Goal: Contribute content: Contribute content

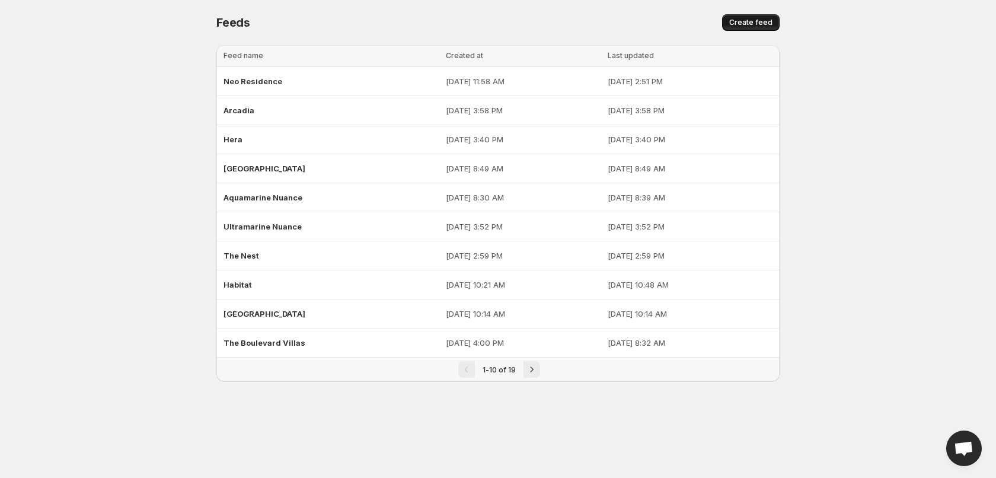
click at [729, 17] on button "Create feed" at bounding box center [750, 22] width 57 height 17
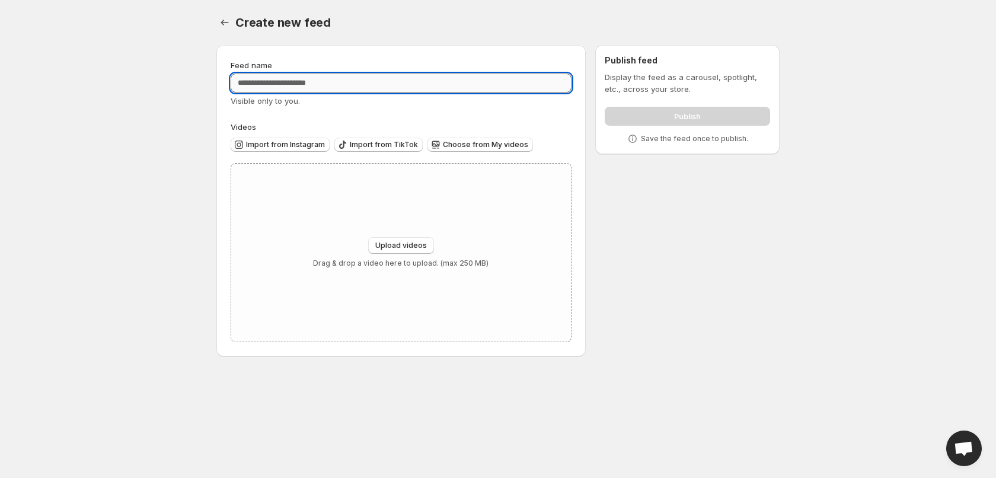
click at [427, 80] on input "Feed name" at bounding box center [401, 82] width 341 height 19
type input "********"
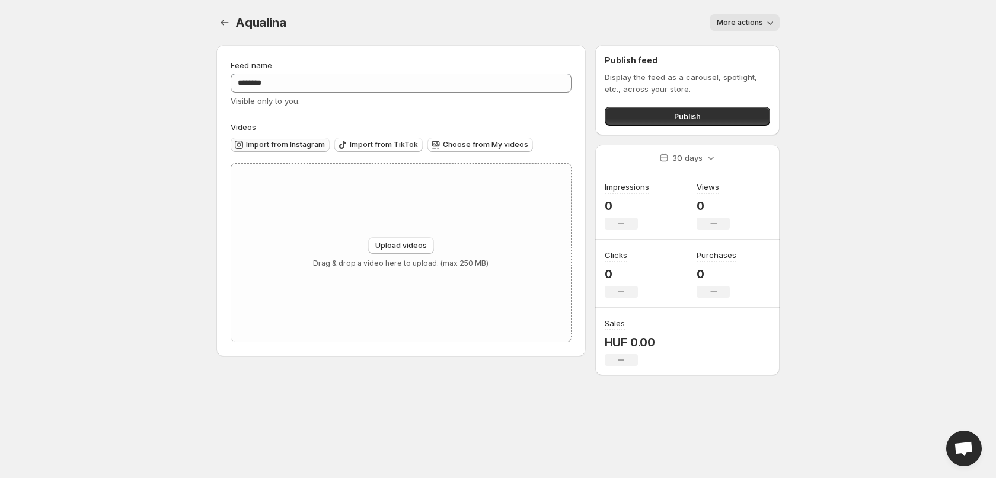
click at [307, 145] on span "Import from Instagram" at bounding box center [285, 144] width 79 height 9
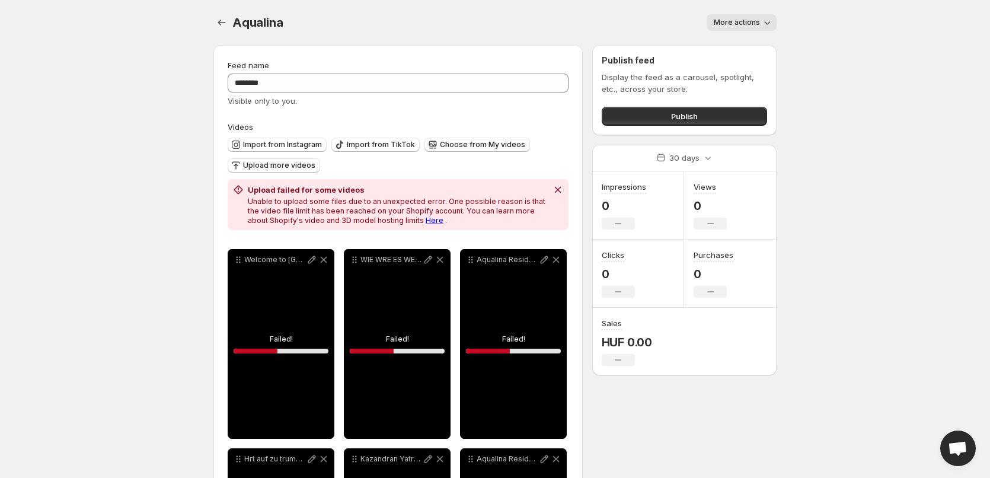
click at [484, 150] on button "Choose from My videos" at bounding box center [476, 144] width 105 height 14
click at [310, 263] on icon at bounding box center [312, 260] width 8 height 8
type input "**********"
click at [272, 331] on div "Welcome to Aqualina Residence" at bounding box center [281, 344] width 107 height 190
click at [245, 319] on div "Welcome to Aqualina Residence" at bounding box center [281, 344] width 107 height 190
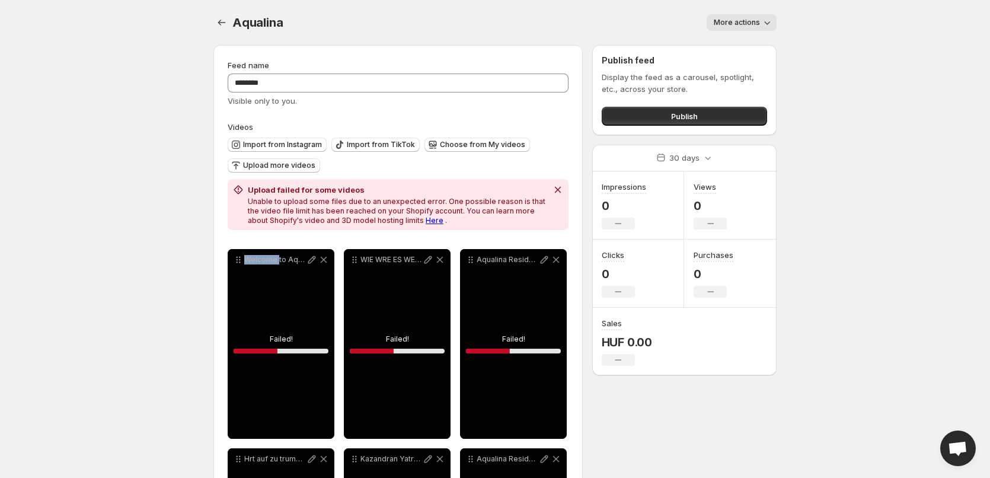
click at [245, 319] on div "Welcome to Aqualina Residence" at bounding box center [281, 344] width 107 height 190
click at [246, 319] on div "Welcome to Aqualina Residence" at bounding box center [281, 344] width 107 height 190
click at [247, 319] on div "Welcome to Aqualina Residence" at bounding box center [281, 344] width 107 height 190
click at [293, 353] on div "Welcome to Aqualina Residence" at bounding box center [281, 344] width 107 height 190
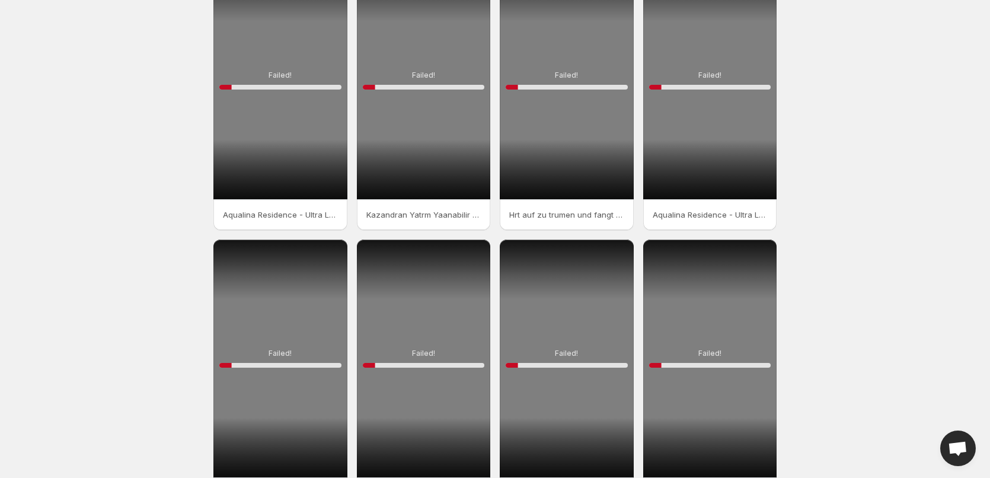
scroll to position [168, 0]
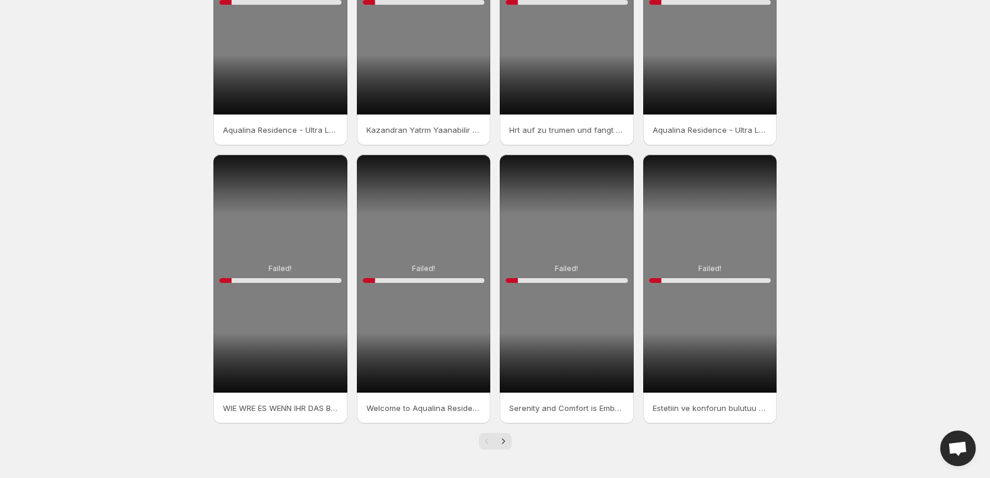
click at [434, 402] on p "Welcome to Aqualina Residence" at bounding box center [423, 408] width 115 height 12
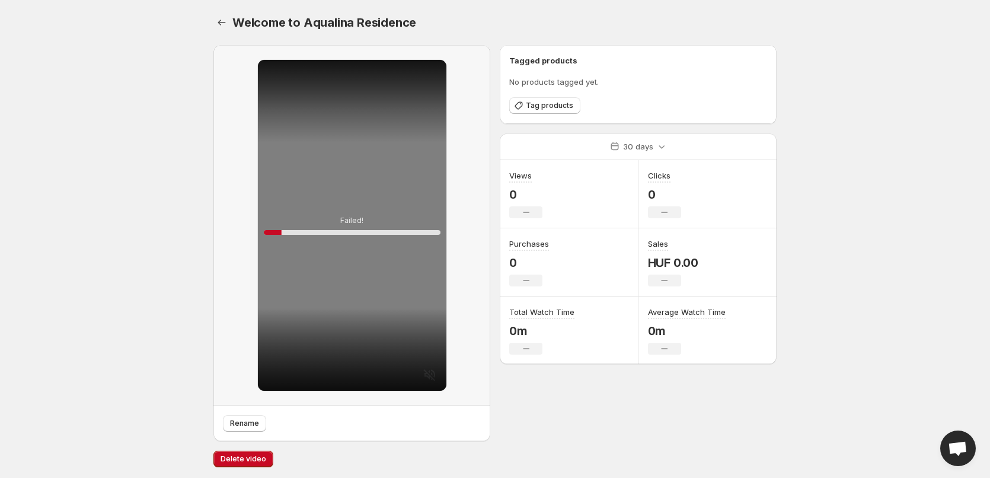
scroll to position [1, 0]
click at [227, 21] on icon "Settings" at bounding box center [222, 21] width 12 height 12
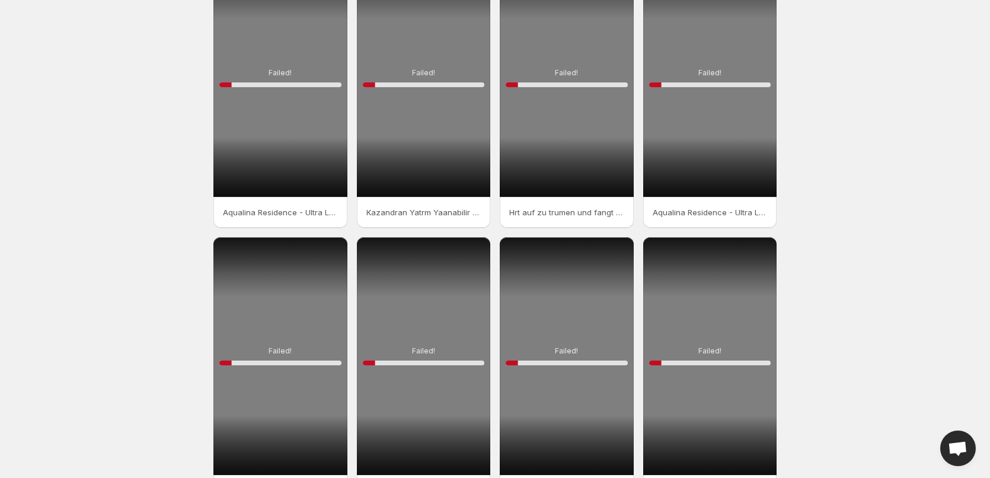
scroll to position [168, 0]
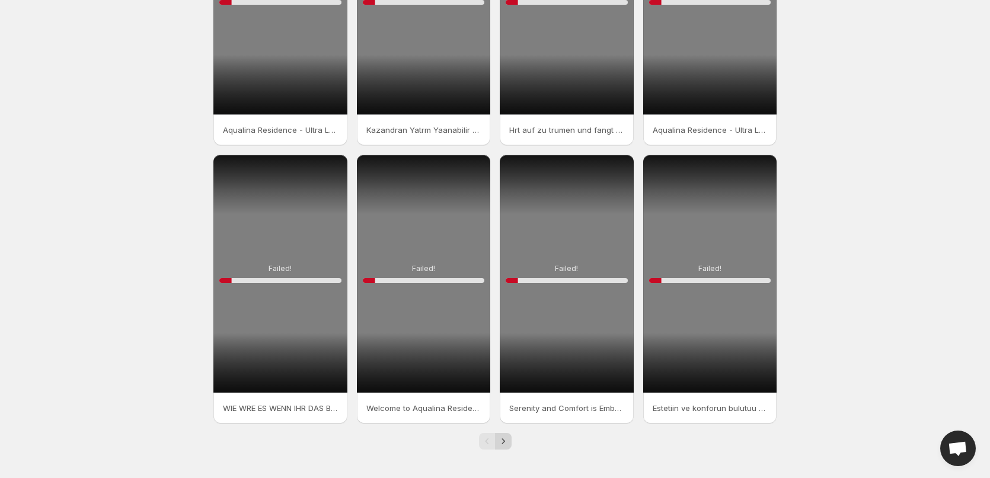
click at [506, 443] on icon "Next" at bounding box center [503, 441] width 12 height 12
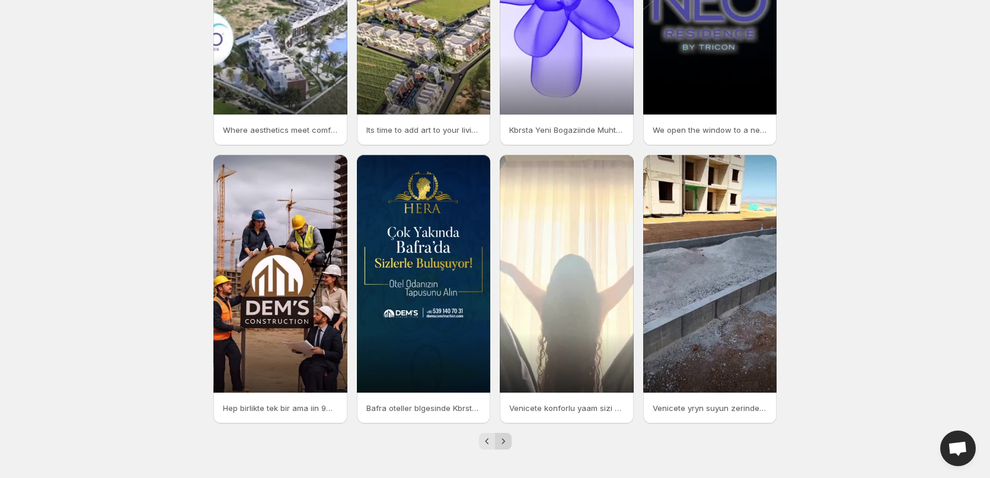
click at [507, 443] on icon "Next" at bounding box center [503, 441] width 12 height 12
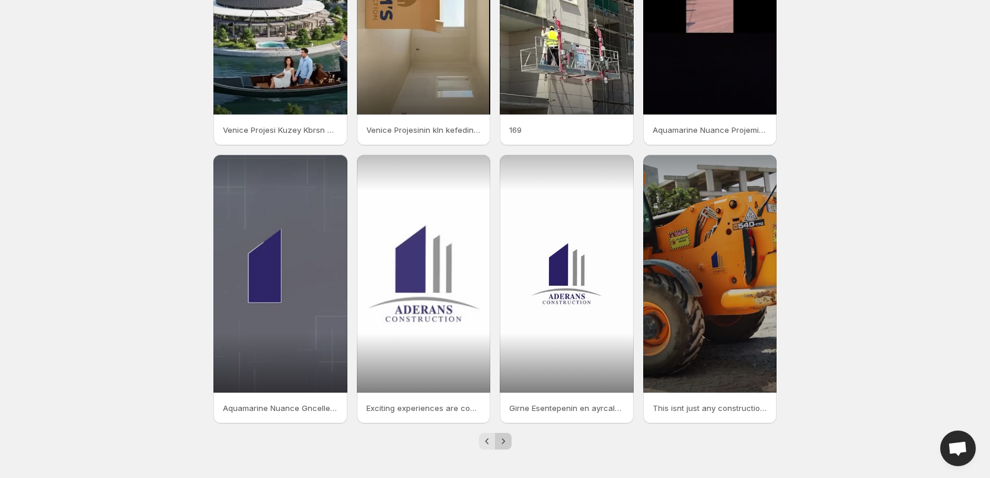
click at [507, 443] on icon "Next" at bounding box center [503, 441] width 12 height 12
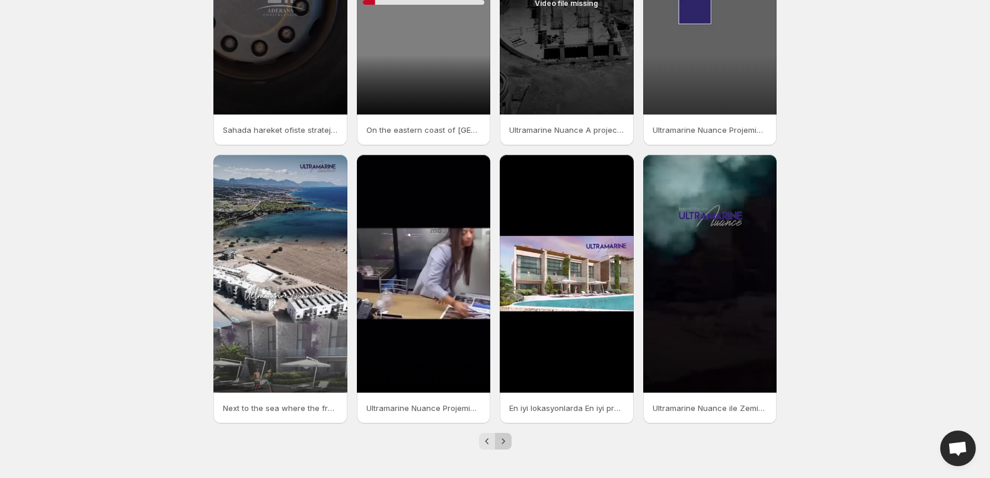
click at [507, 443] on icon "Next" at bounding box center [503, 441] width 12 height 12
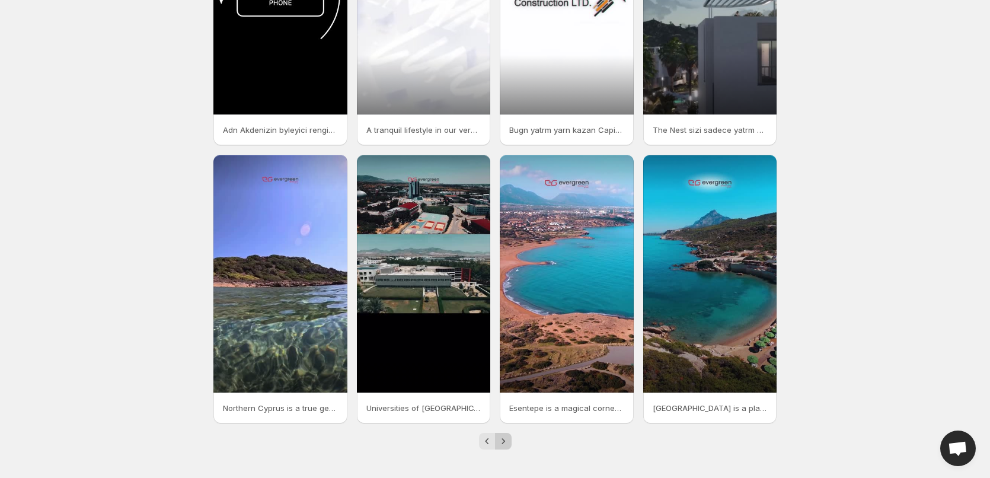
click at [507, 443] on icon "Next" at bounding box center [503, 441] width 12 height 12
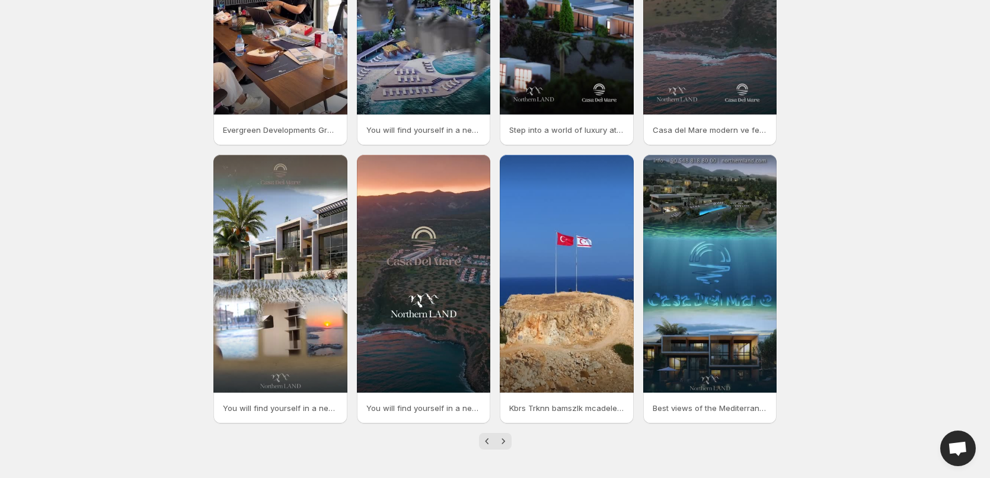
click at [507, 443] on icon "Next" at bounding box center [503, 441] width 12 height 12
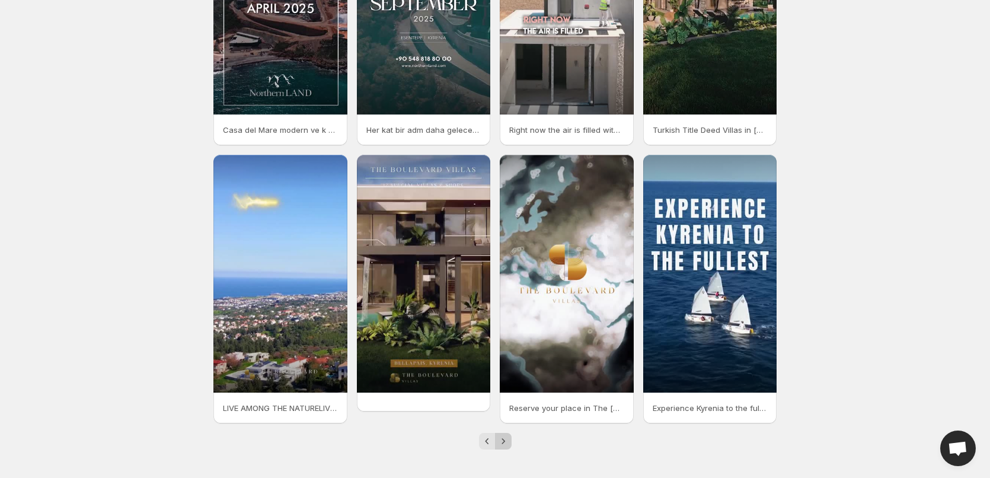
click at [507, 443] on icon "Next" at bounding box center [503, 441] width 12 height 12
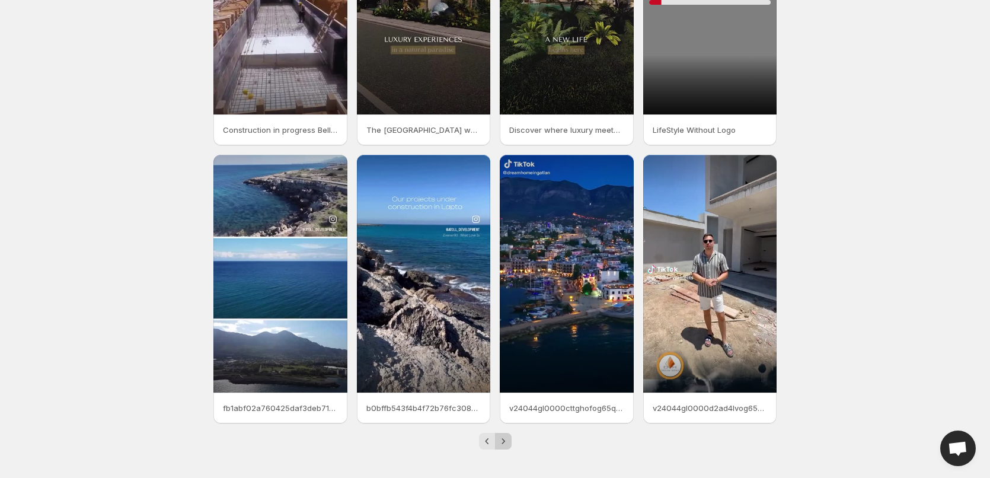
click at [507, 443] on icon "Next" at bounding box center [503, 441] width 12 height 12
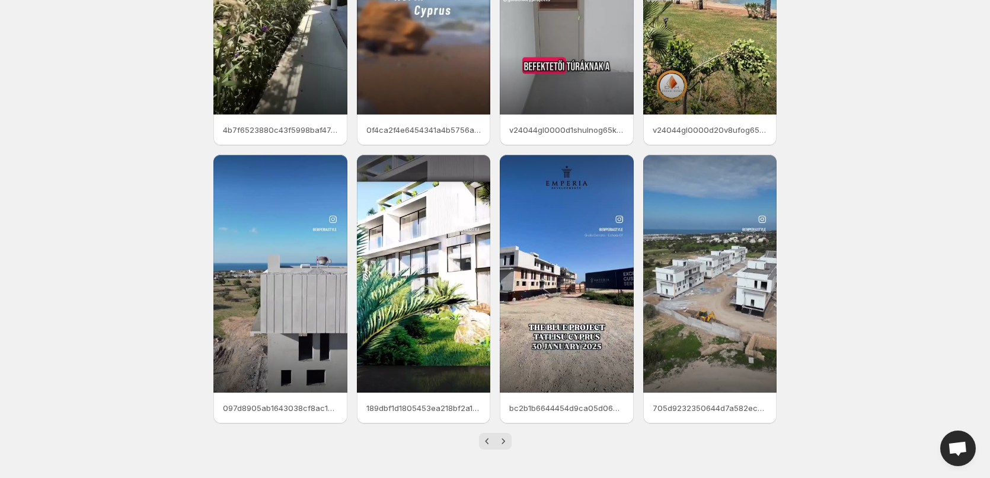
click at [507, 443] on icon "Next" at bounding box center [503, 441] width 12 height 12
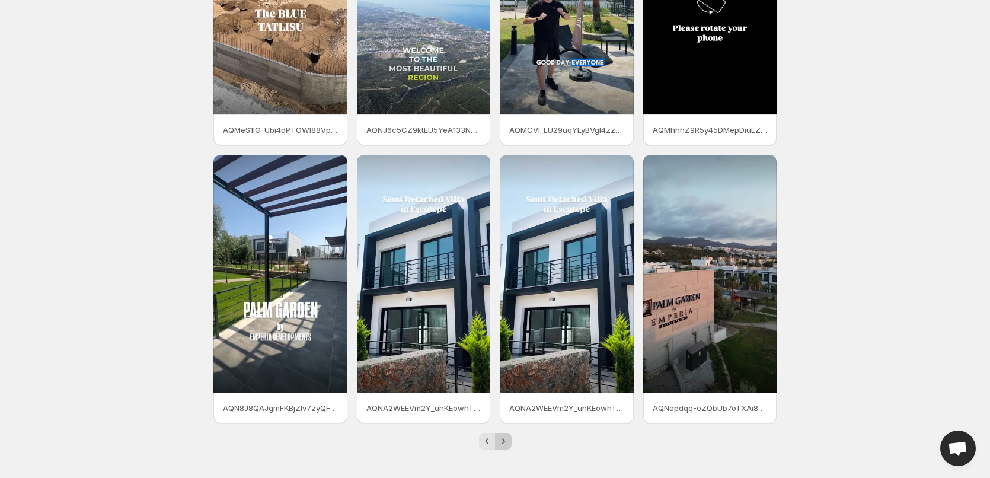
click at [507, 443] on icon "Next" at bounding box center [503, 441] width 12 height 12
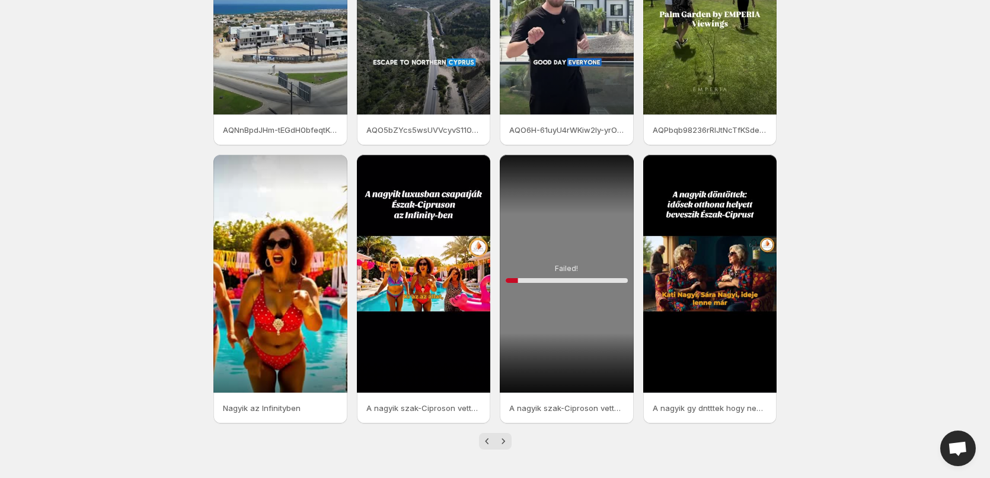
click at [507, 443] on icon "Next" at bounding box center [503, 441] width 12 height 12
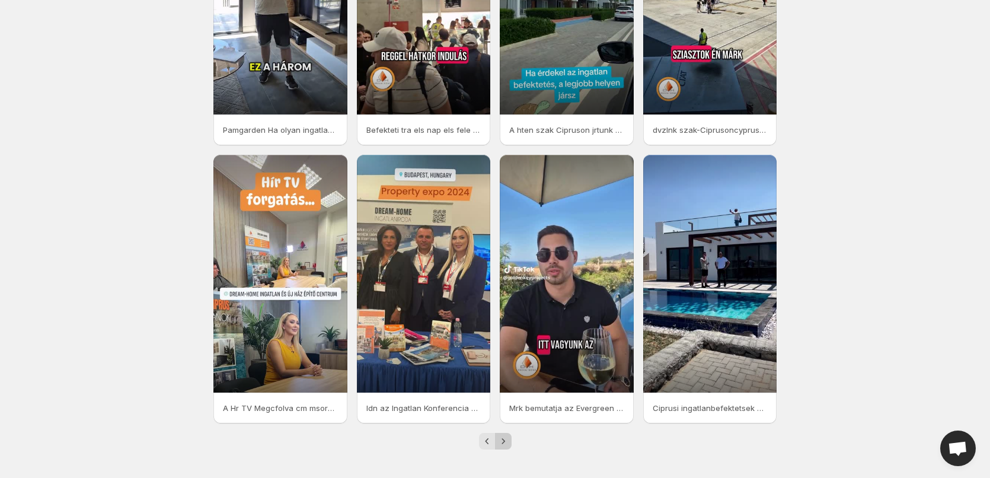
click at [507, 443] on icon "Next" at bounding box center [503, 441] width 12 height 12
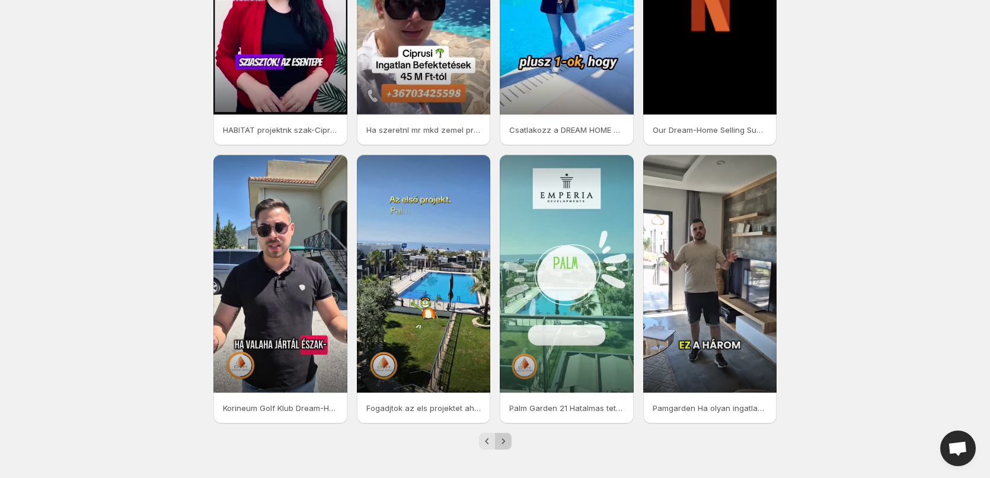
click at [507, 443] on icon "Next" at bounding box center [503, 441] width 12 height 12
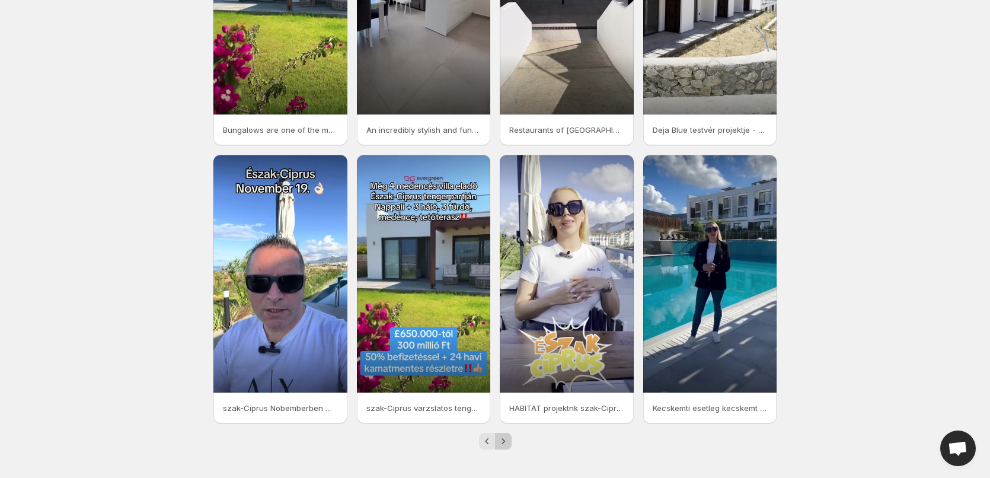
click at [507, 443] on icon "Next" at bounding box center [503, 441] width 12 height 12
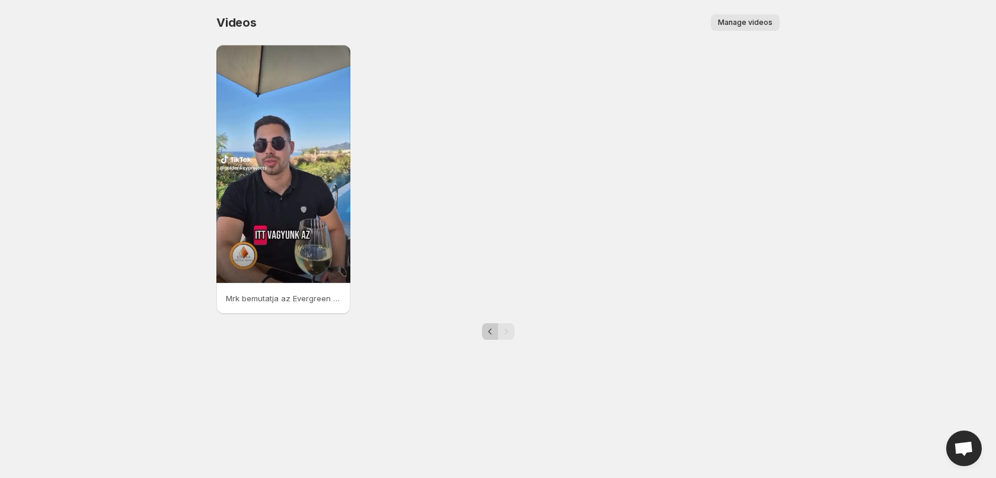
click at [488, 330] on icon "Previous" at bounding box center [490, 331] width 12 height 12
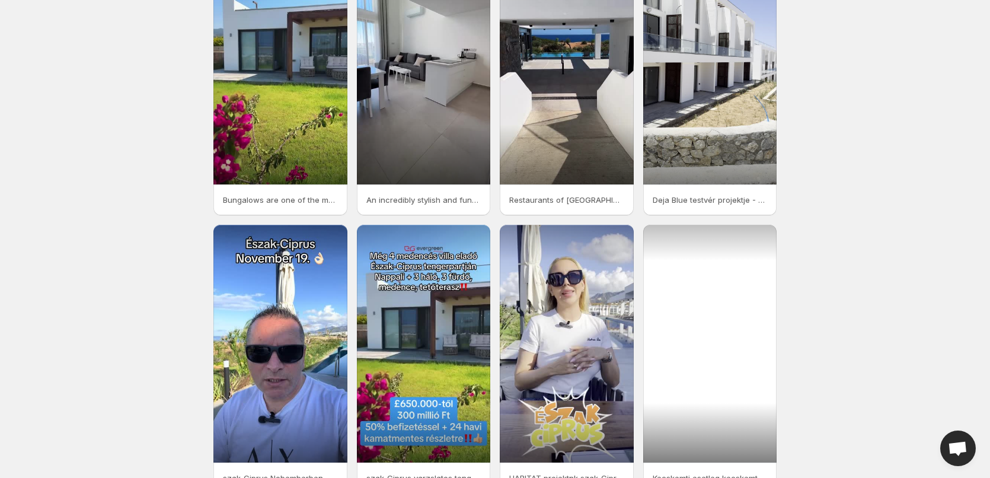
scroll to position [168, 0]
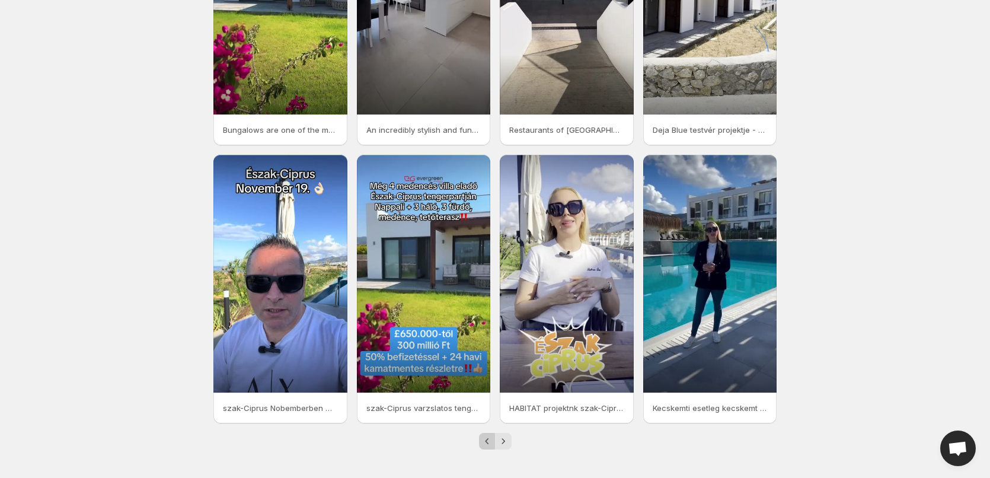
click at [481, 440] on icon "Previous" at bounding box center [487, 441] width 12 height 12
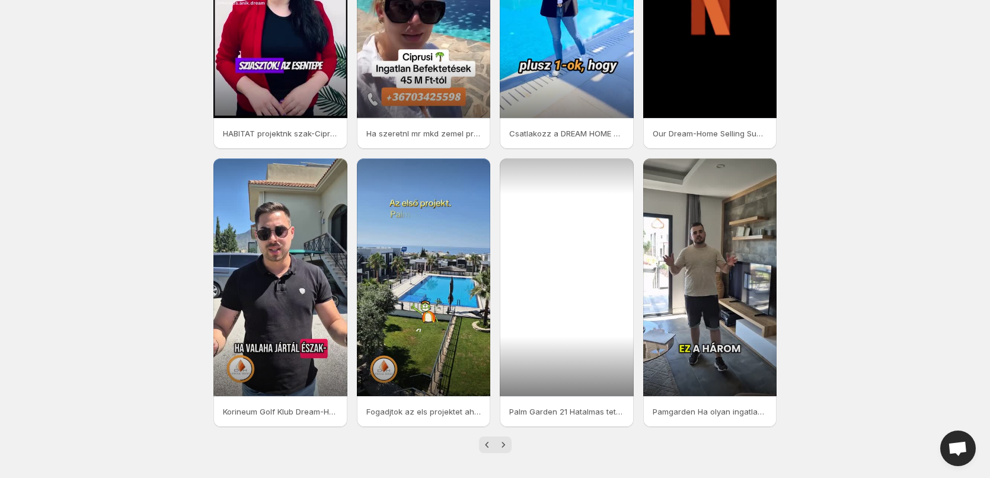
scroll to position [168, 0]
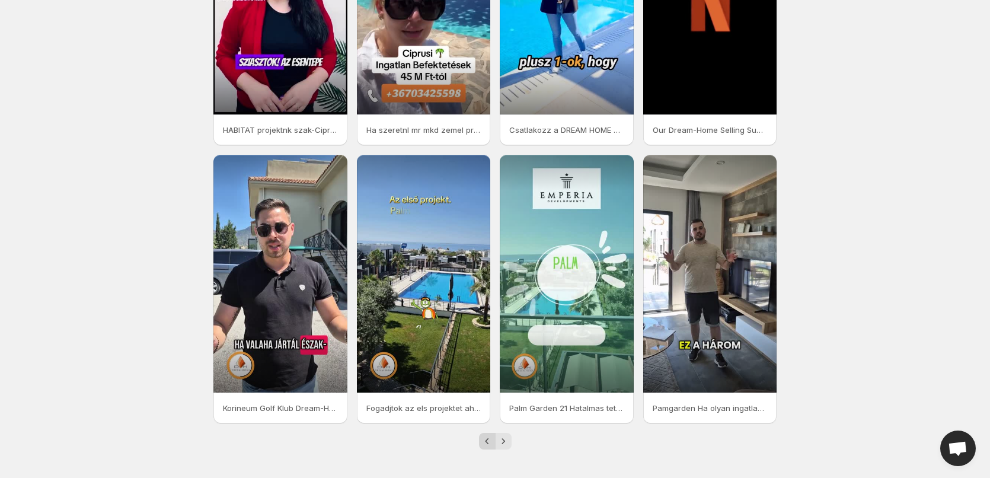
click at [485, 442] on icon "Previous" at bounding box center [487, 441] width 12 height 12
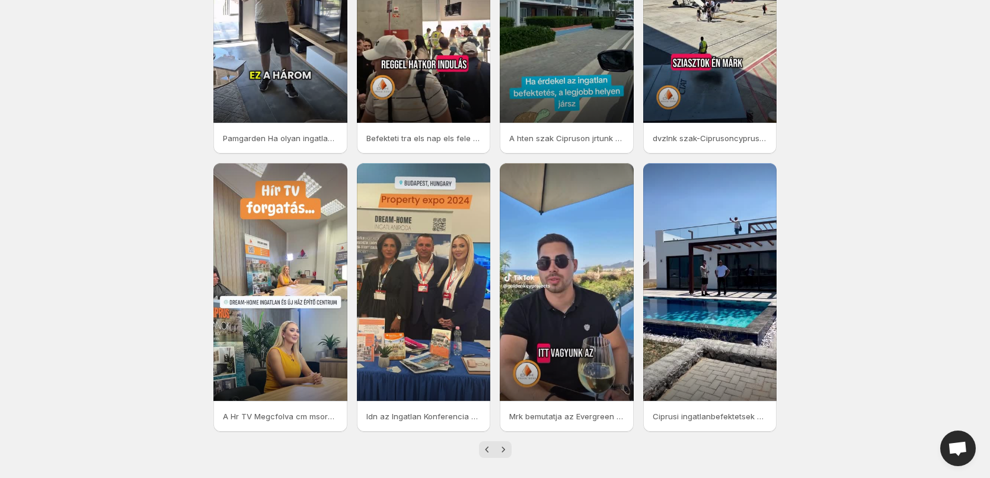
scroll to position [168, 0]
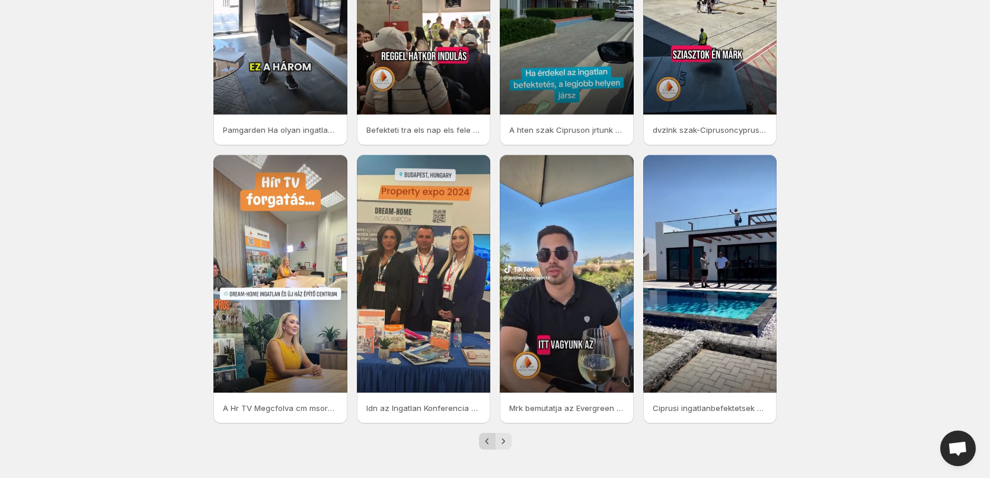
click at [483, 443] on icon "Previous" at bounding box center [487, 441] width 12 height 12
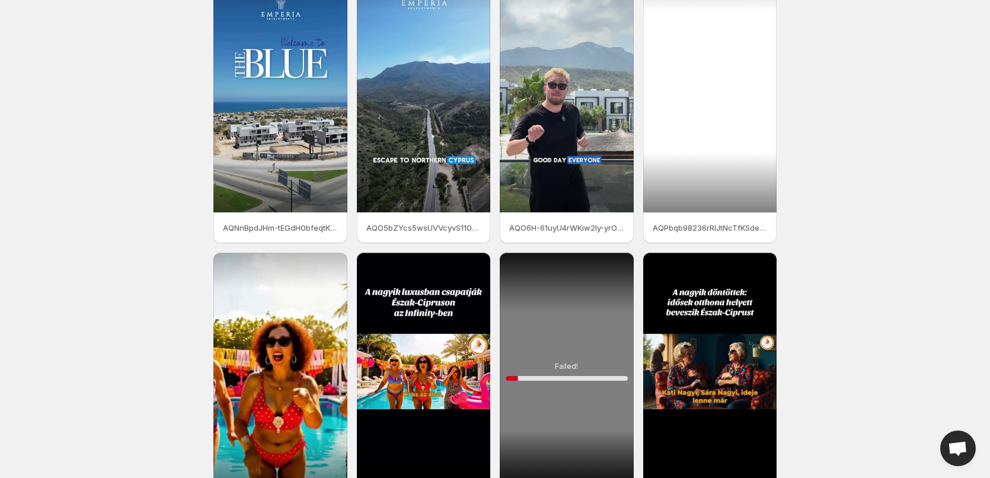
scroll to position [168, 0]
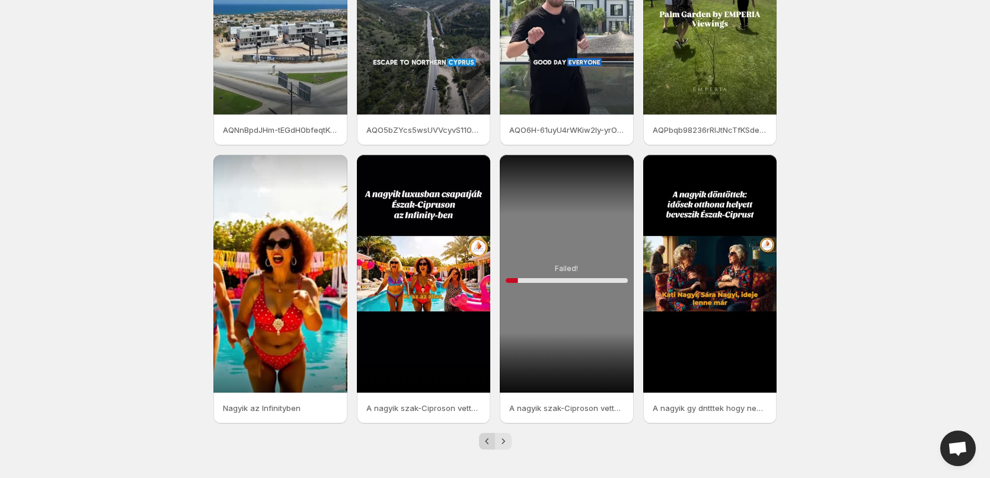
click at [481, 441] on icon "Previous" at bounding box center [487, 441] width 12 height 12
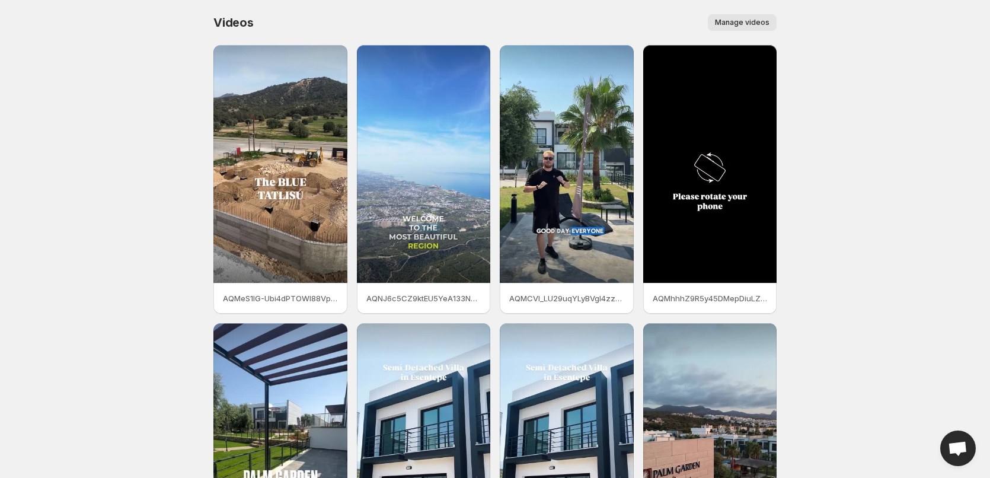
scroll to position [168, 0]
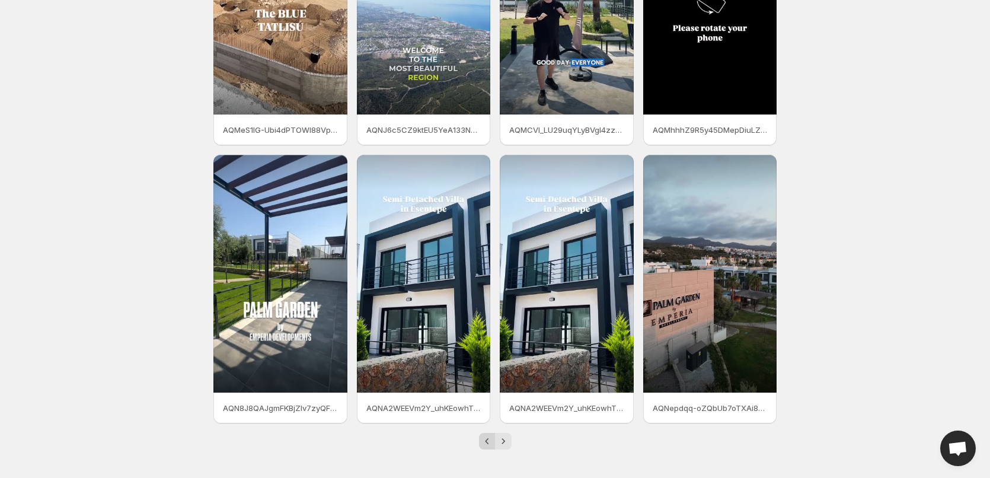
click at [487, 442] on icon "Previous" at bounding box center [487, 441] width 12 height 12
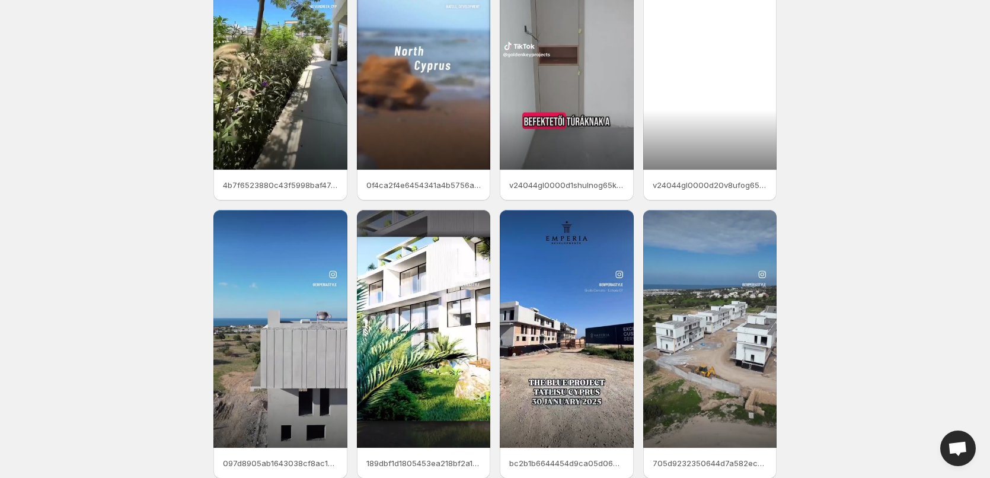
scroll to position [168, 0]
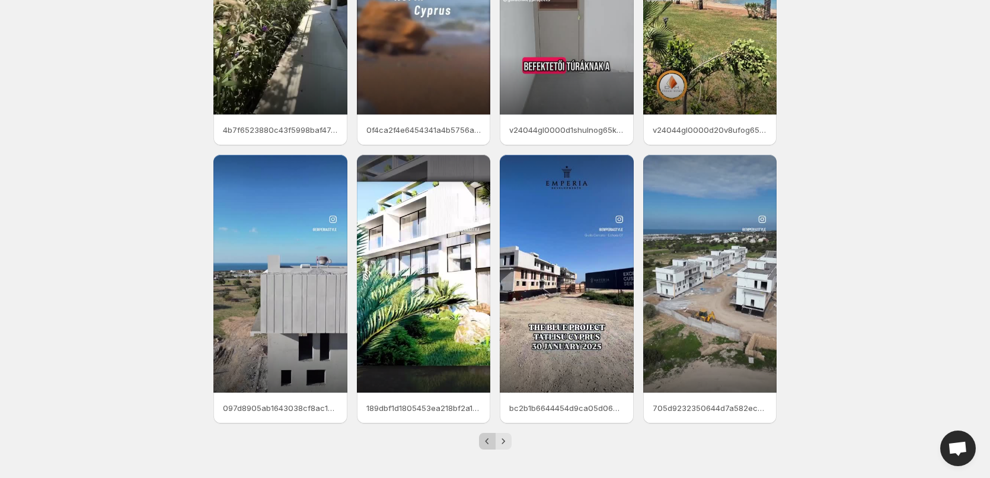
click at [487, 438] on icon "Previous" at bounding box center [487, 441] width 12 height 12
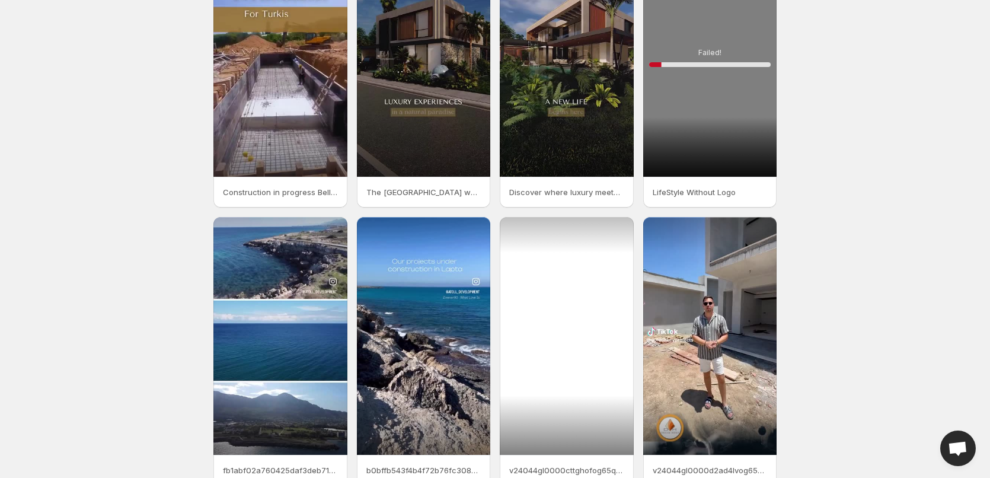
scroll to position [168, 0]
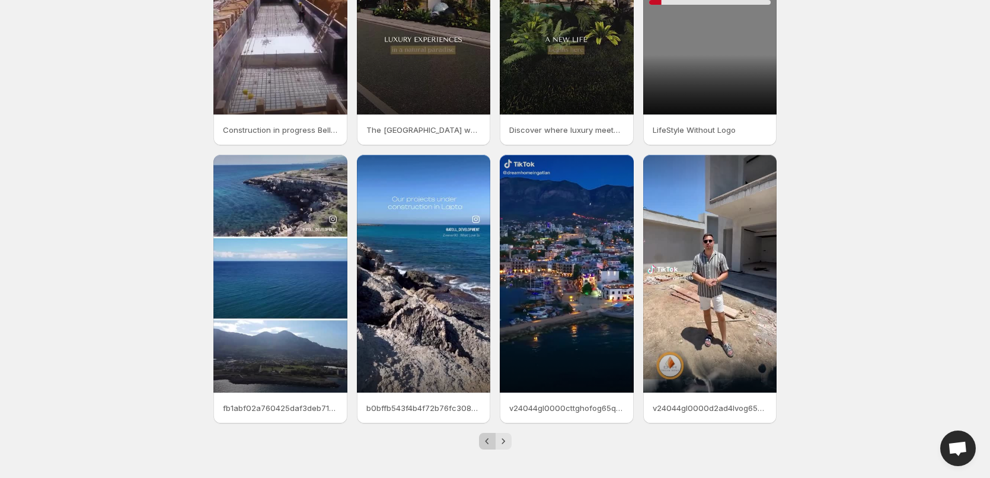
click at [483, 445] on icon "Previous" at bounding box center [487, 441] width 12 height 12
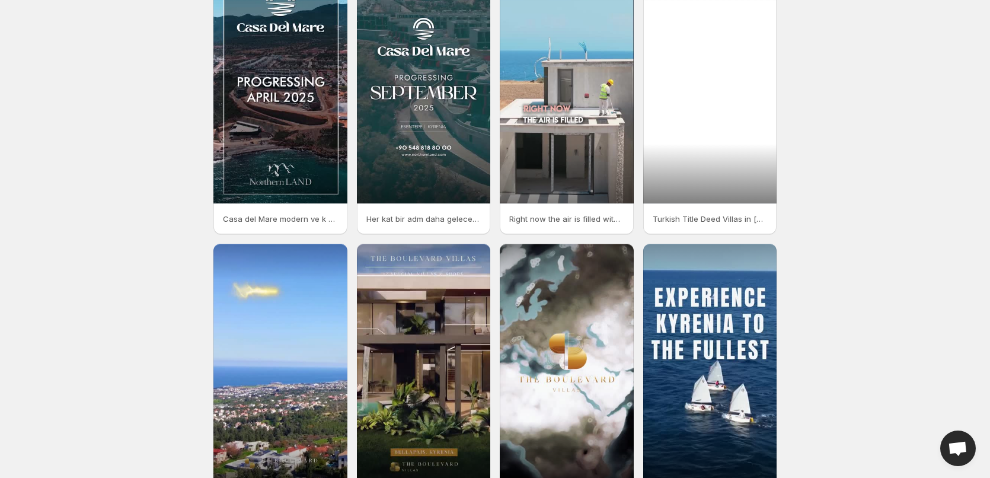
scroll to position [168, 0]
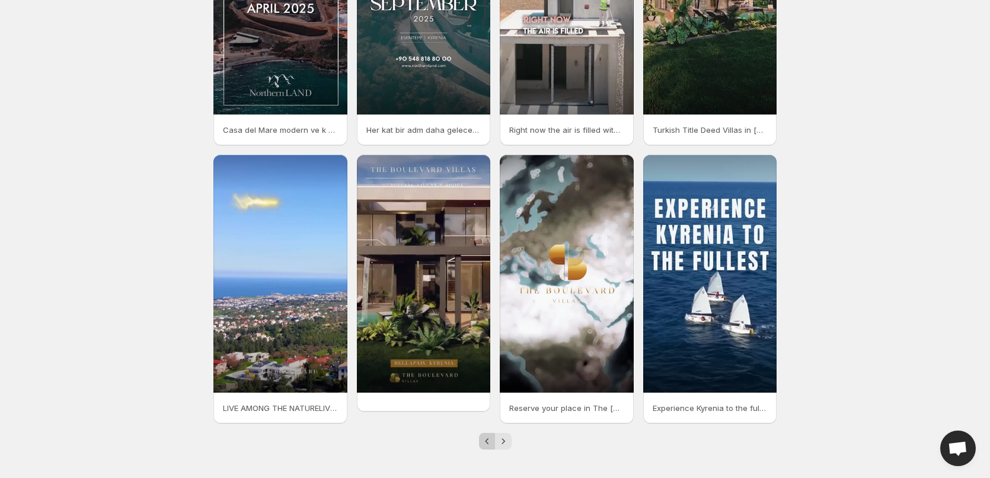
click at [483, 437] on icon "Previous" at bounding box center [487, 441] width 12 height 12
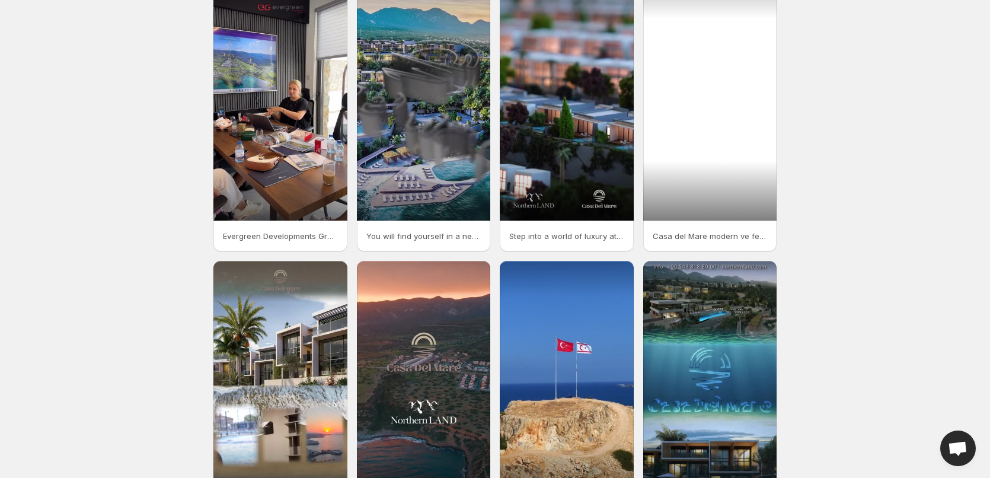
scroll to position [168, 0]
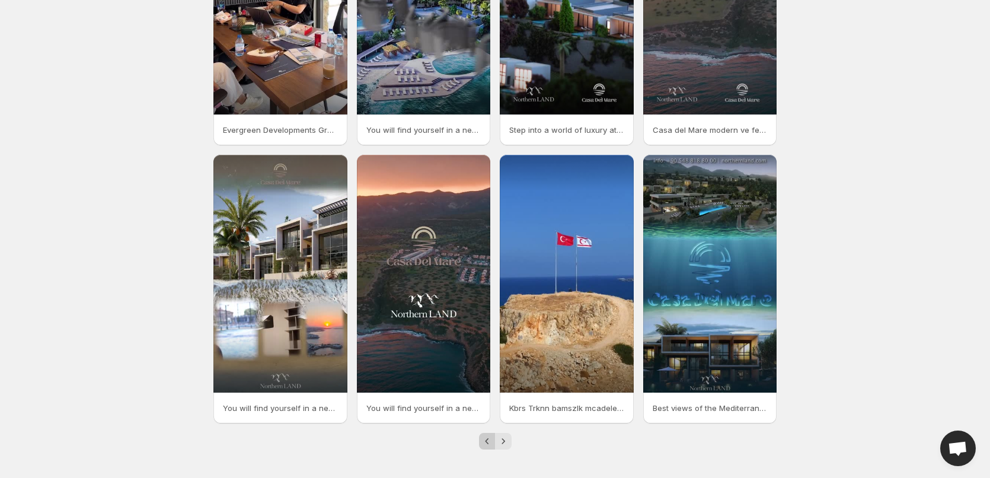
click at [487, 446] on icon "Previous" at bounding box center [487, 441] width 12 height 12
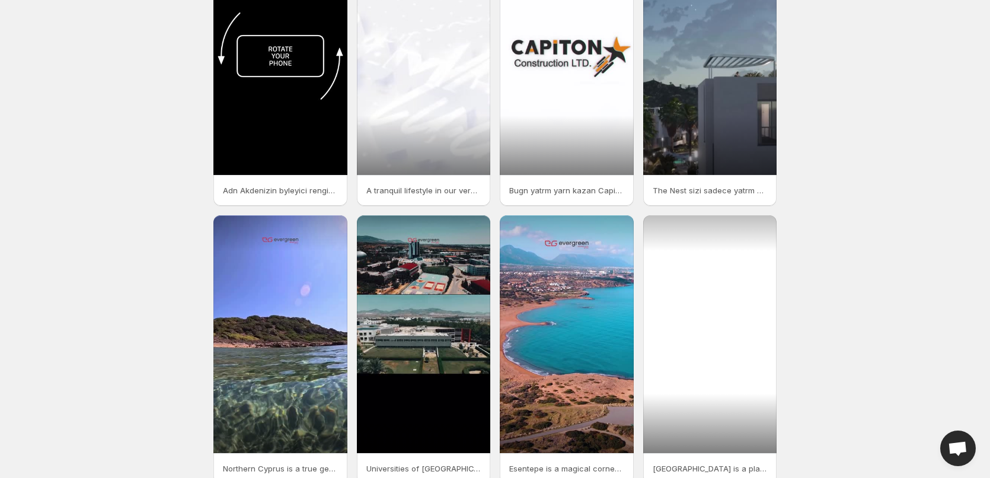
scroll to position [168, 0]
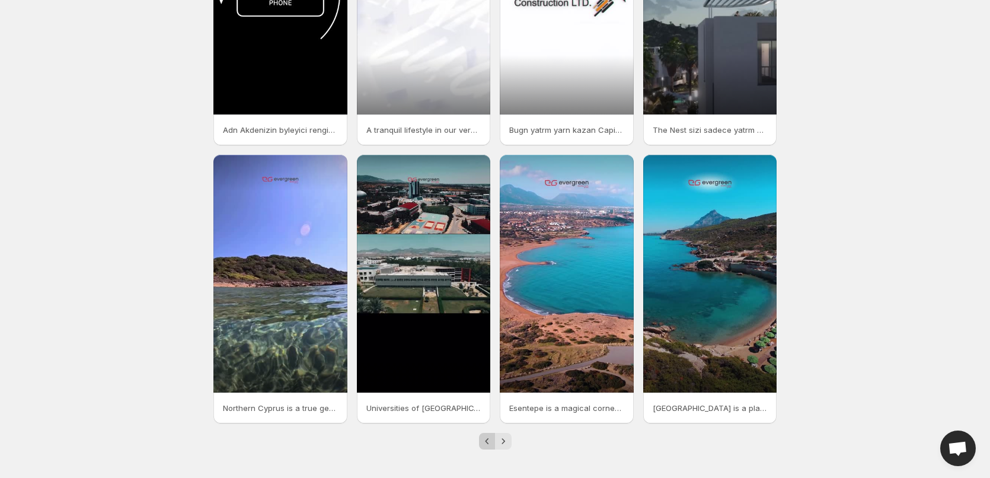
click at [486, 441] on icon "Previous" at bounding box center [487, 441] width 4 height 6
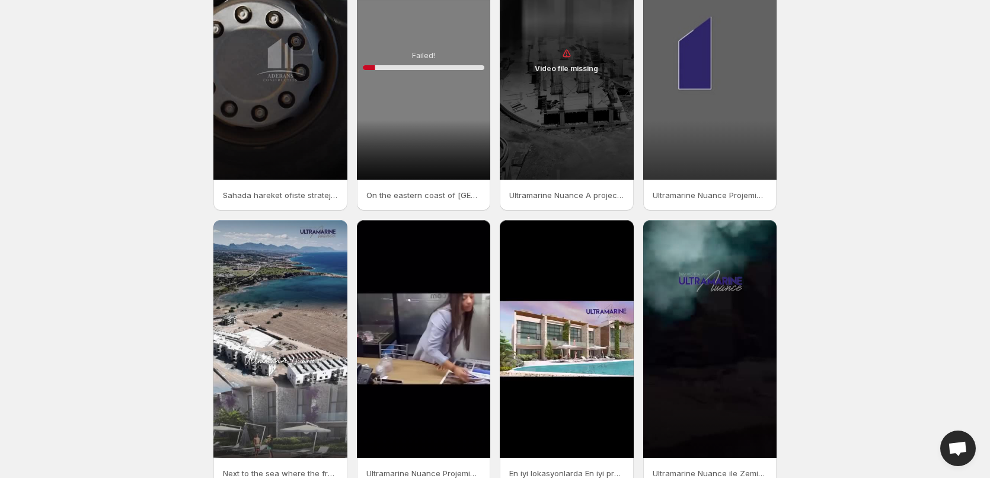
scroll to position [168, 0]
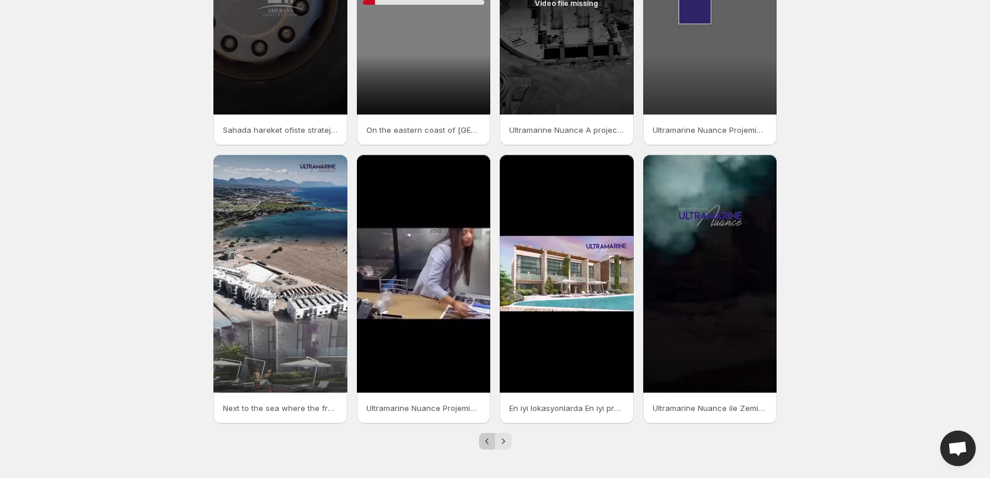
click at [487, 444] on icon "Previous" at bounding box center [487, 441] width 12 height 12
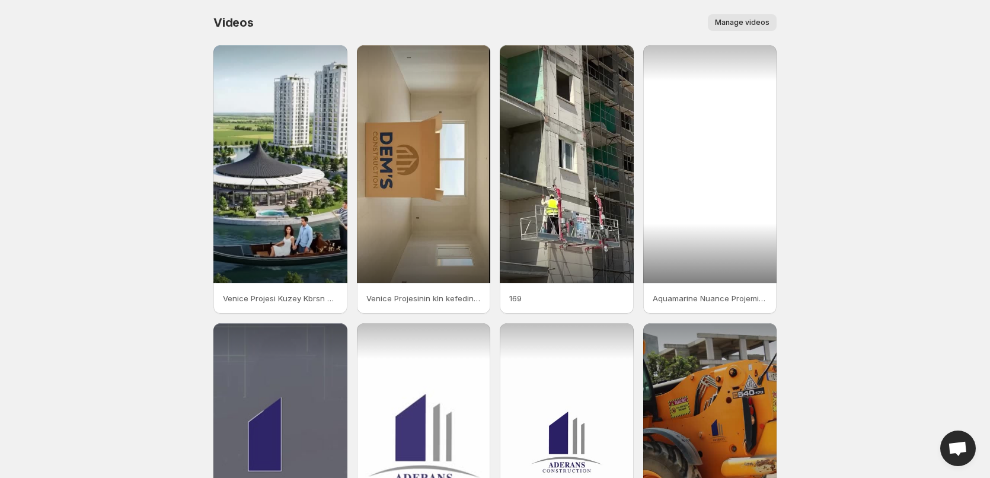
scroll to position [168, 0]
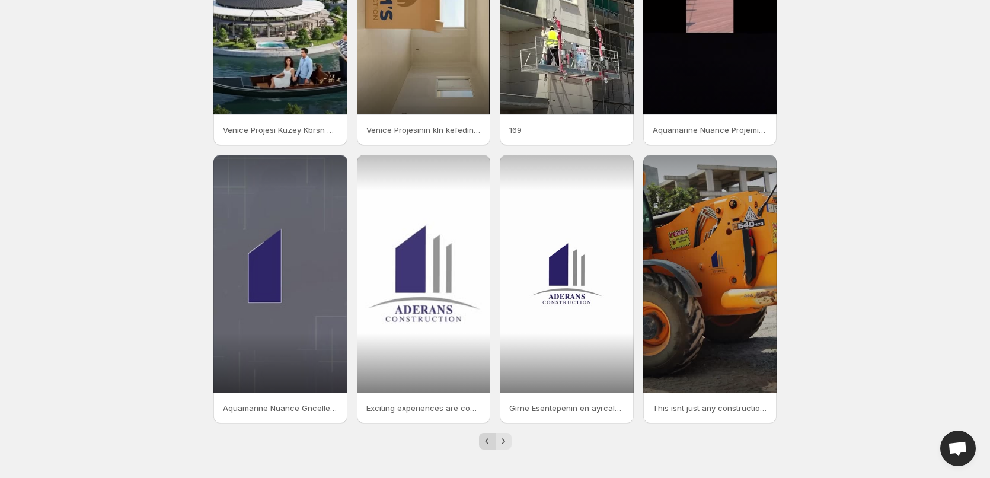
click at [484, 443] on icon "Previous" at bounding box center [487, 441] width 12 height 12
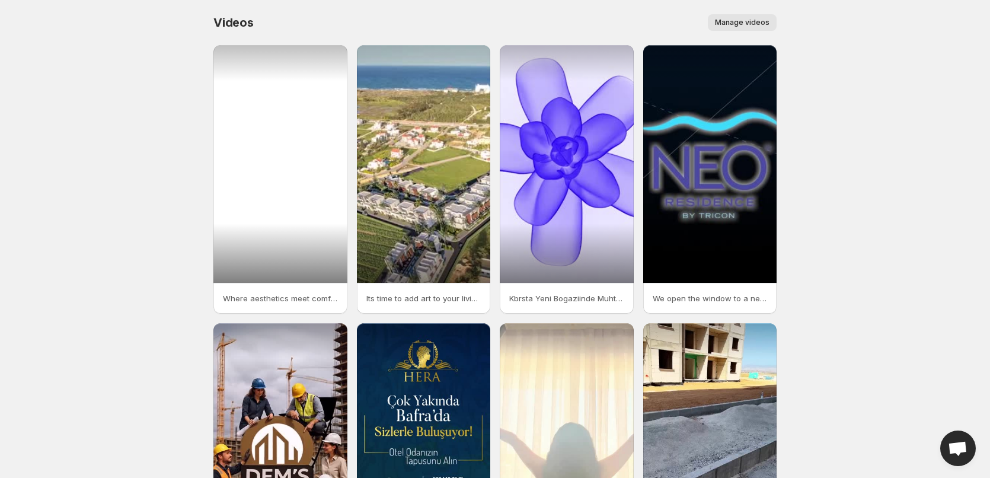
scroll to position [168, 0]
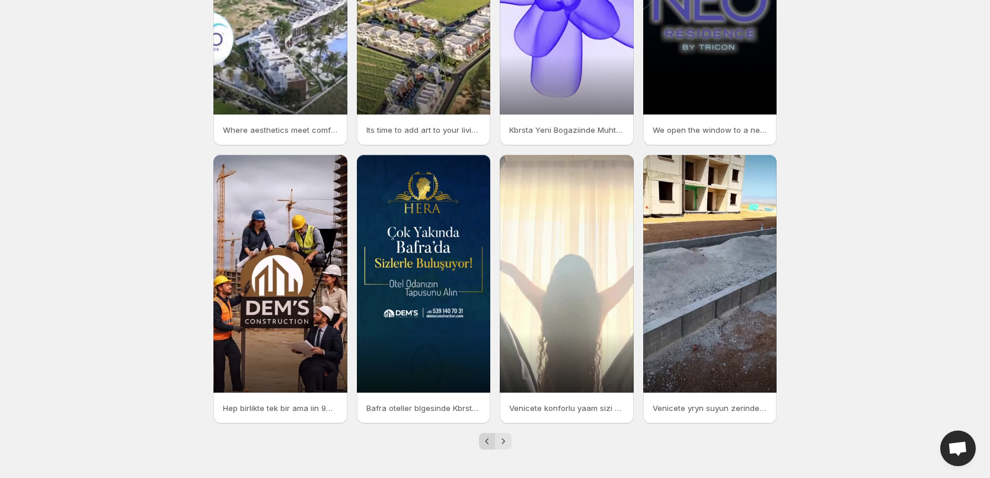
click at [484, 440] on icon "Previous" at bounding box center [487, 441] width 12 height 12
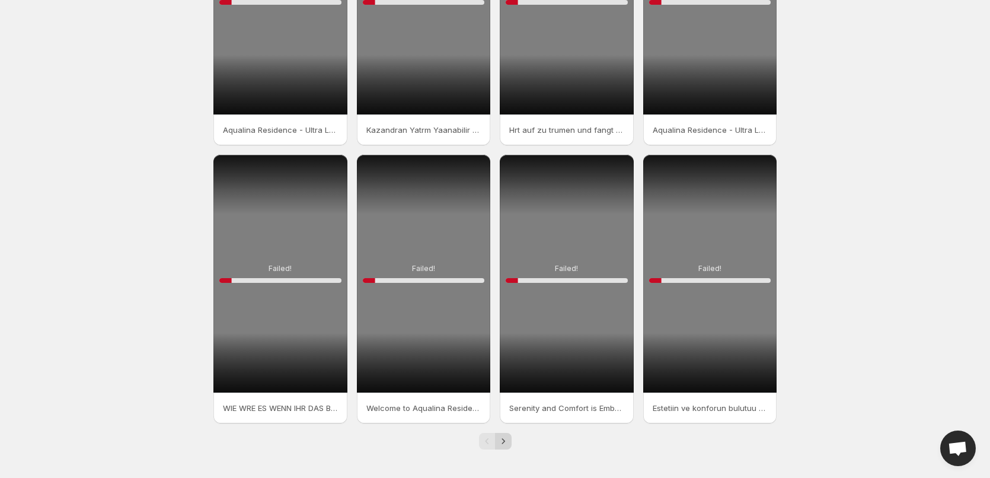
click at [503, 444] on icon "Next" at bounding box center [503, 441] width 12 height 12
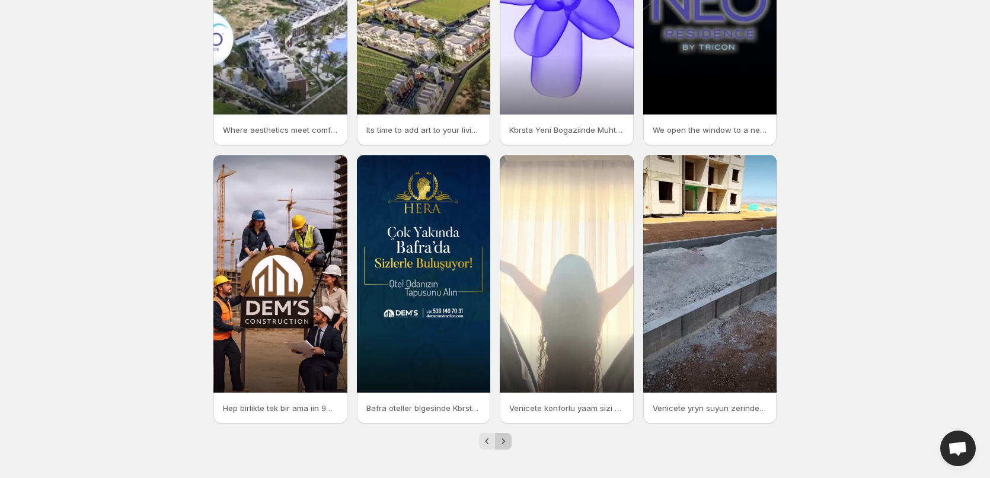
click at [503, 444] on icon "Next" at bounding box center [503, 441] width 12 height 12
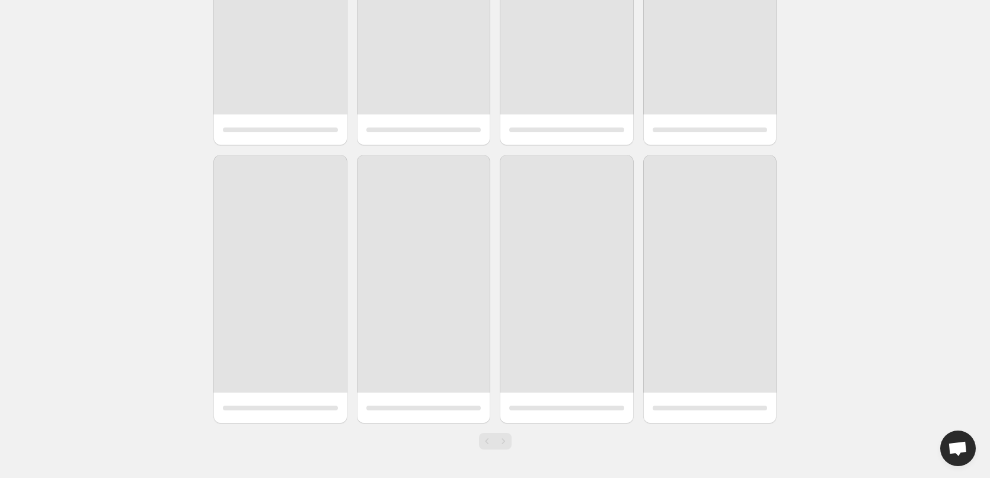
click at [503, 444] on div "Pagination" at bounding box center [503, 441] width 17 height 17
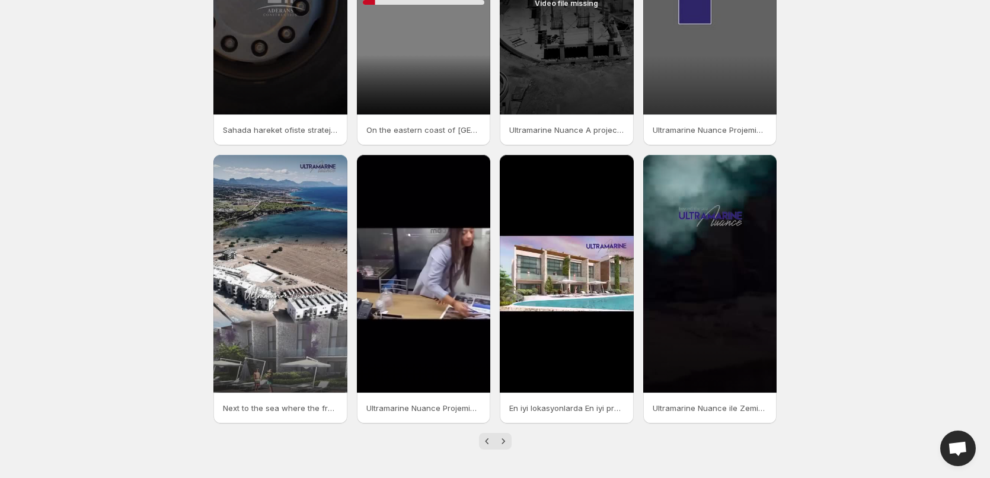
click at [503, 444] on icon "Next" at bounding box center [503, 441] width 12 height 12
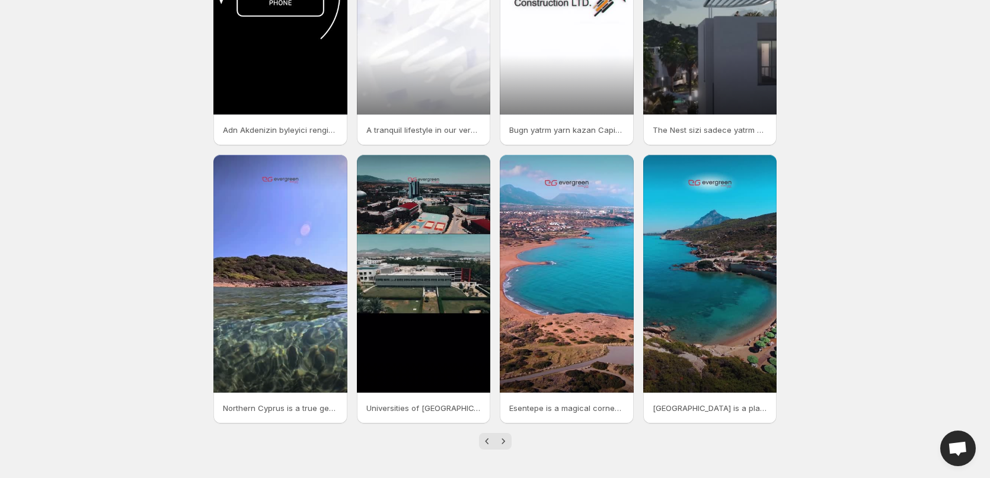
click at [503, 444] on icon "Next" at bounding box center [503, 441] width 12 height 12
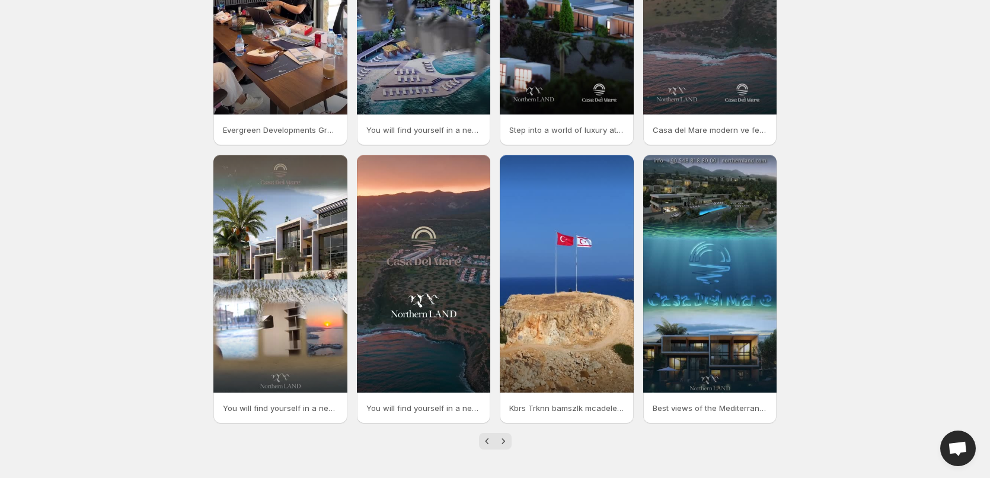
click at [503, 444] on icon "Next" at bounding box center [503, 441] width 12 height 12
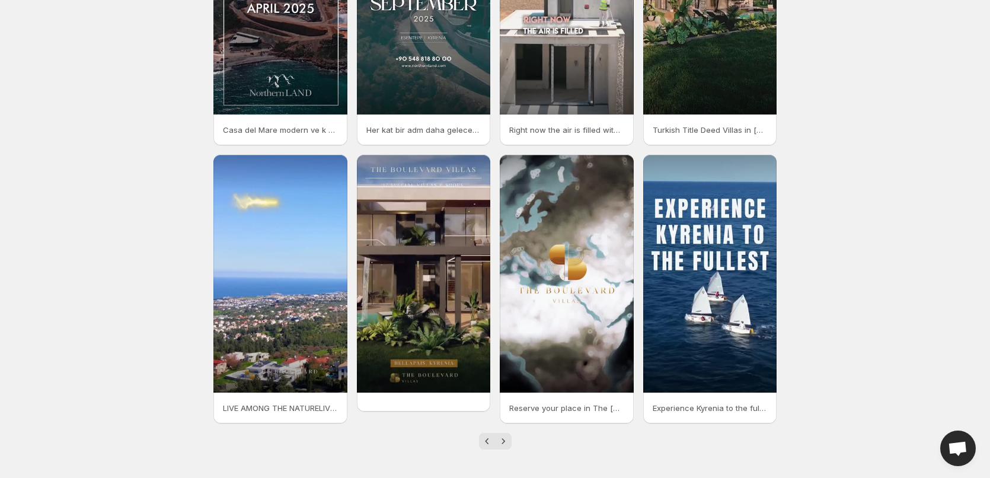
click at [503, 444] on icon "Next" at bounding box center [503, 441] width 12 height 12
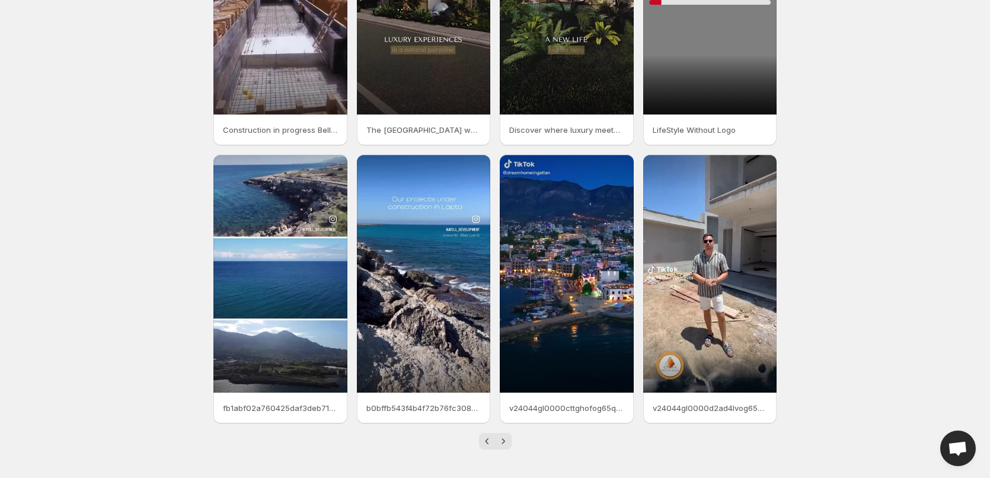
click at [503, 444] on icon "Next" at bounding box center [503, 441] width 12 height 12
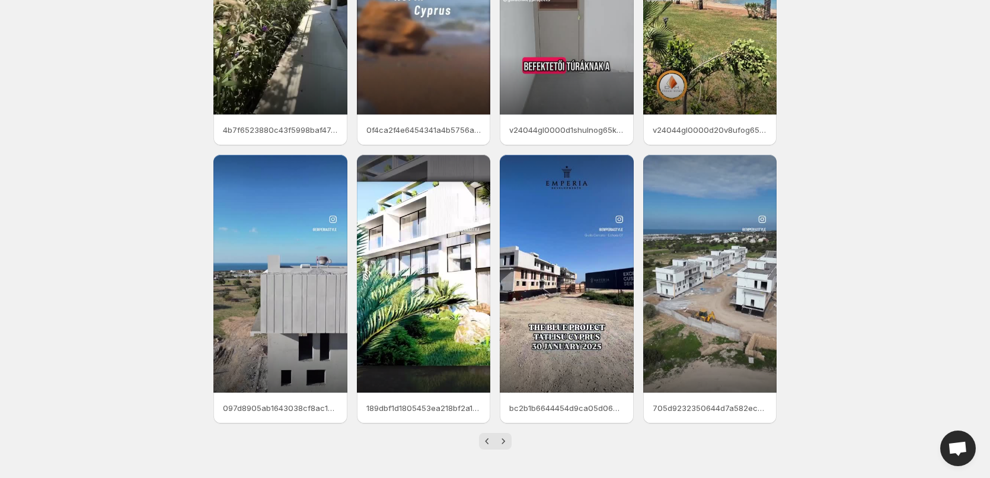
click at [503, 444] on icon "Next" at bounding box center [503, 441] width 12 height 12
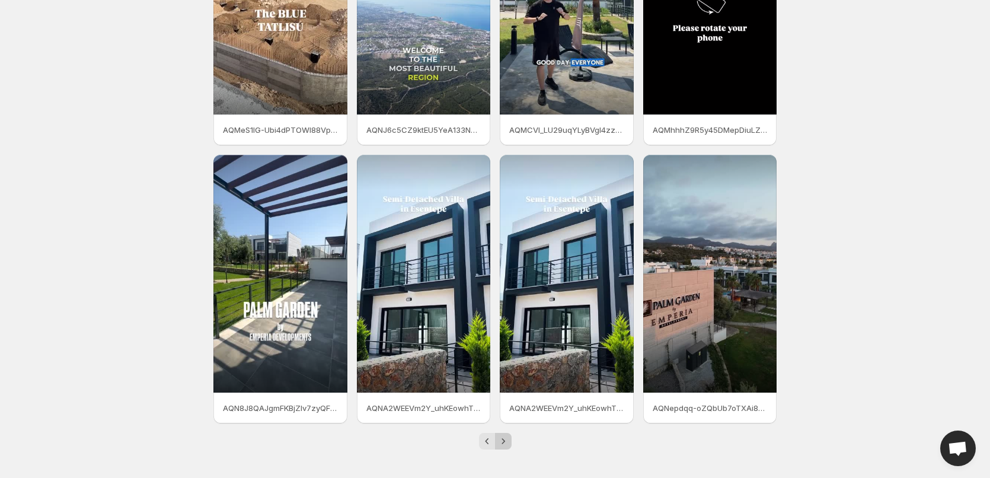
click at [503, 444] on icon "Next" at bounding box center [503, 441] width 12 height 12
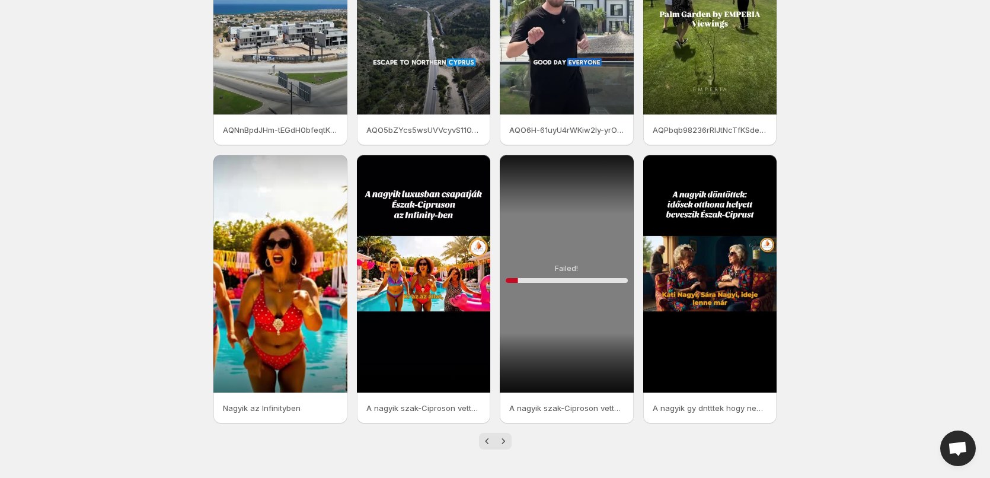
click at [503, 444] on icon "Next" at bounding box center [503, 441] width 12 height 12
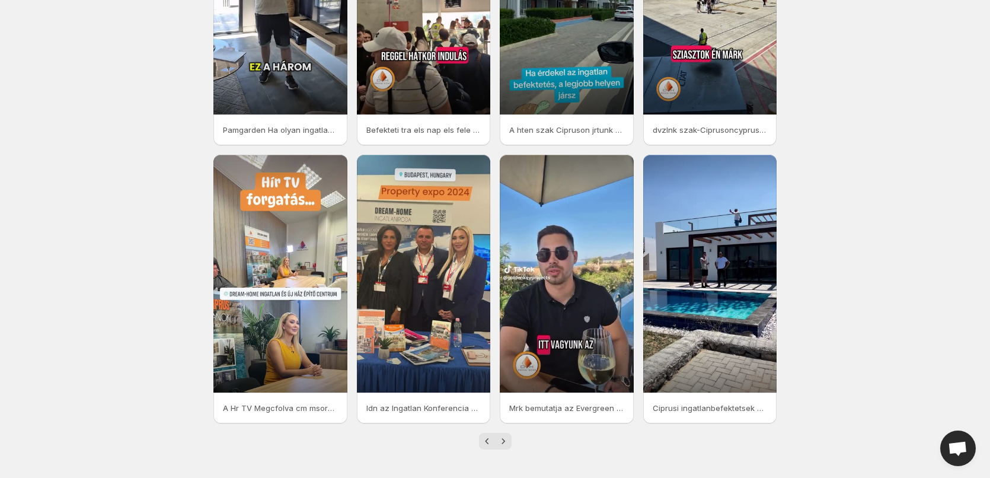
click at [503, 444] on icon "Next" at bounding box center [503, 441] width 12 height 12
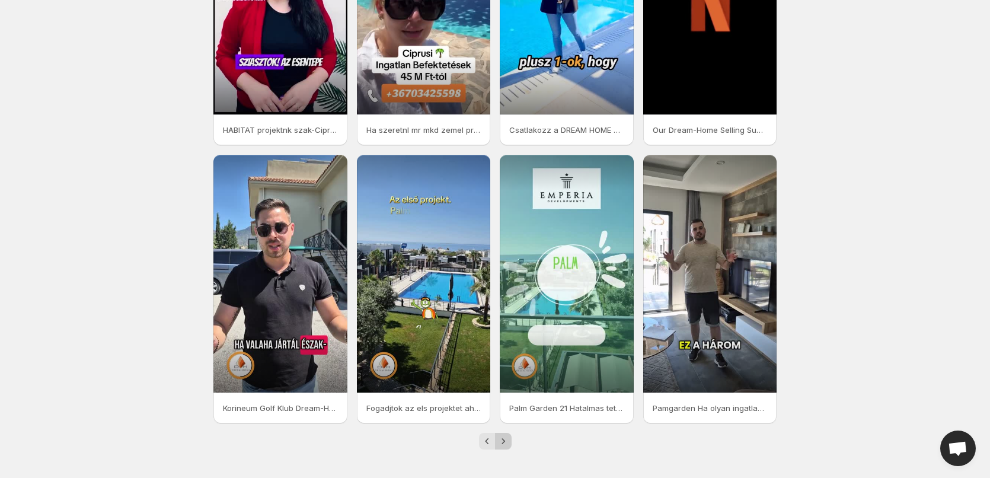
click at [503, 441] on icon "Next" at bounding box center [503, 441] width 12 height 12
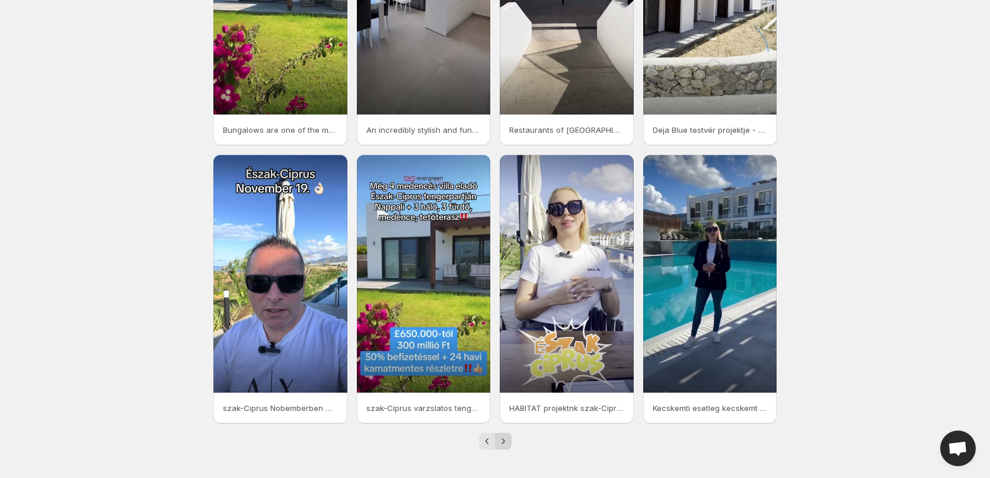
click at [503, 440] on icon "Next" at bounding box center [503, 441] width 12 height 12
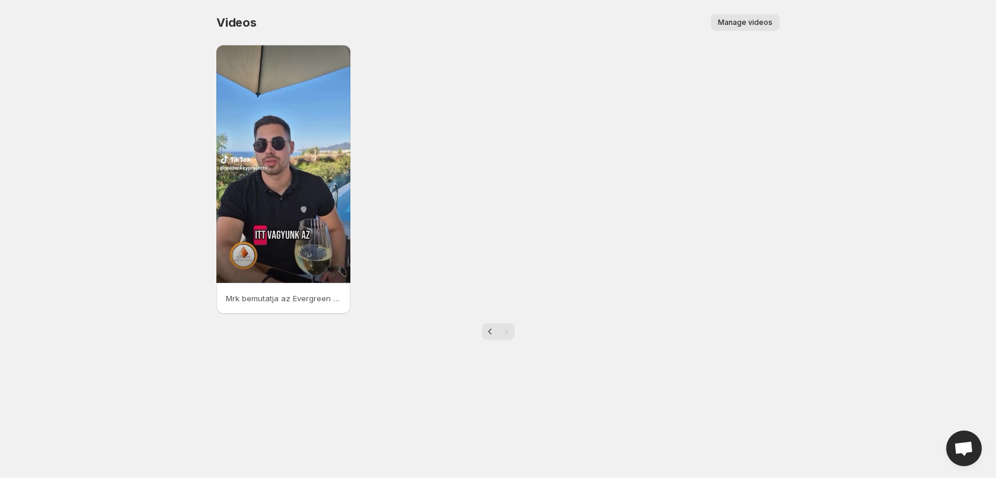
click at [483, 445] on body "Home Feeds Videos Subscription Settings Videos. This page is ready Videos Manag…" at bounding box center [498, 239] width 996 height 478
click at [490, 332] on icon "Previous" at bounding box center [490, 331] width 12 height 12
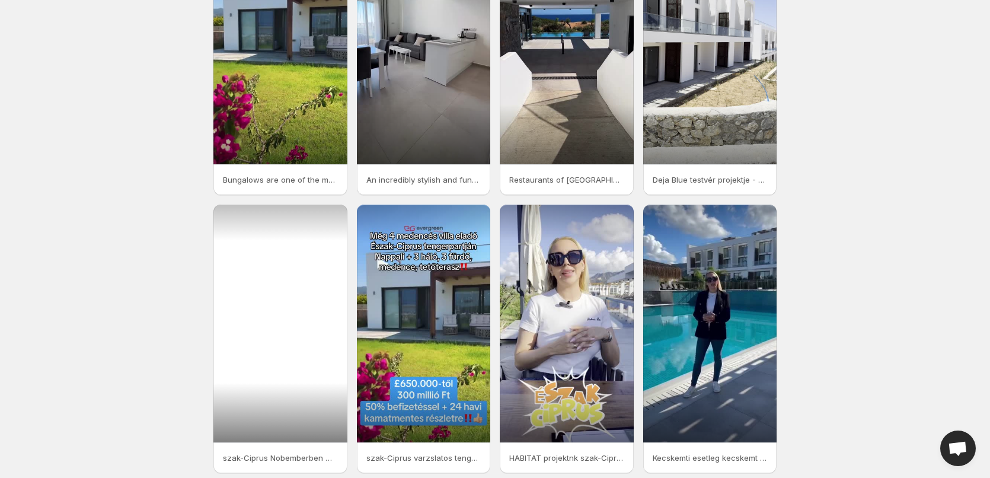
scroll to position [168, 0]
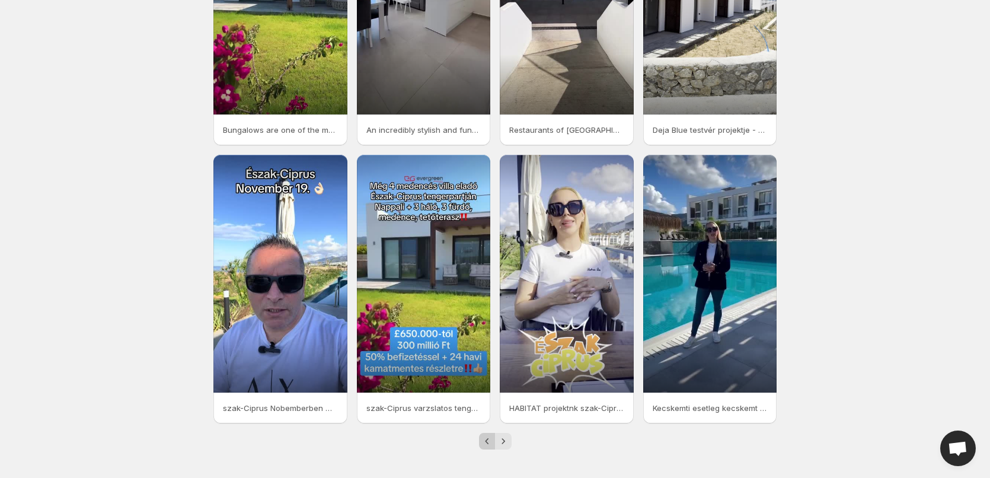
click at [485, 444] on icon "Previous" at bounding box center [487, 441] width 12 height 12
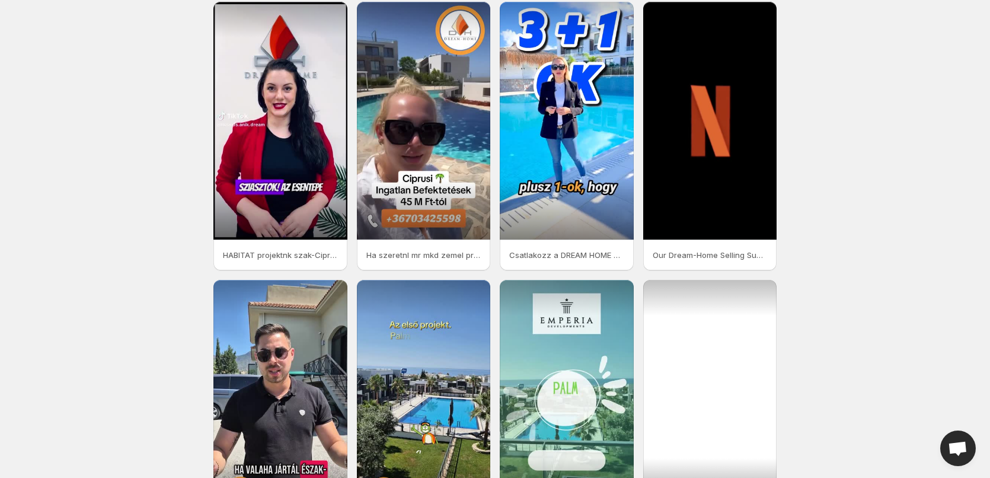
scroll to position [168, 0]
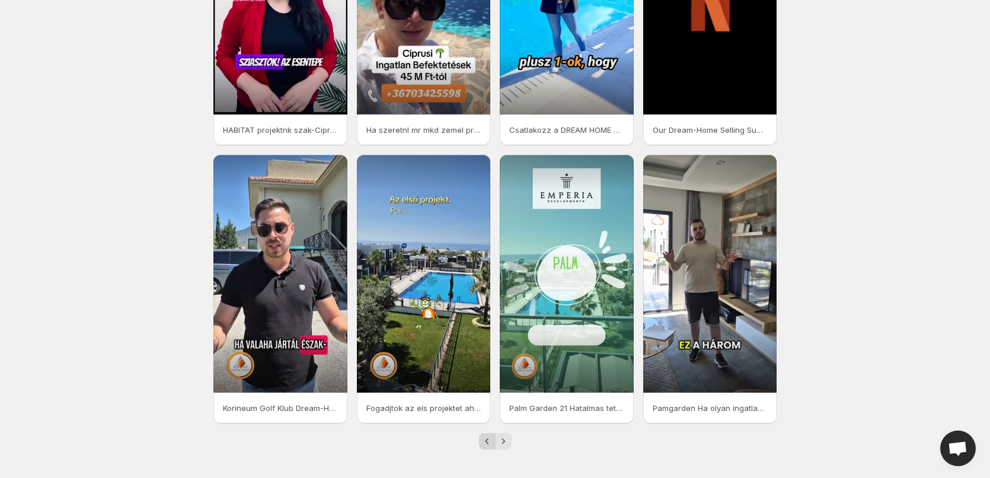
click at [489, 441] on icon "Previous" at bounding box center [487, 441] width 12 height 12
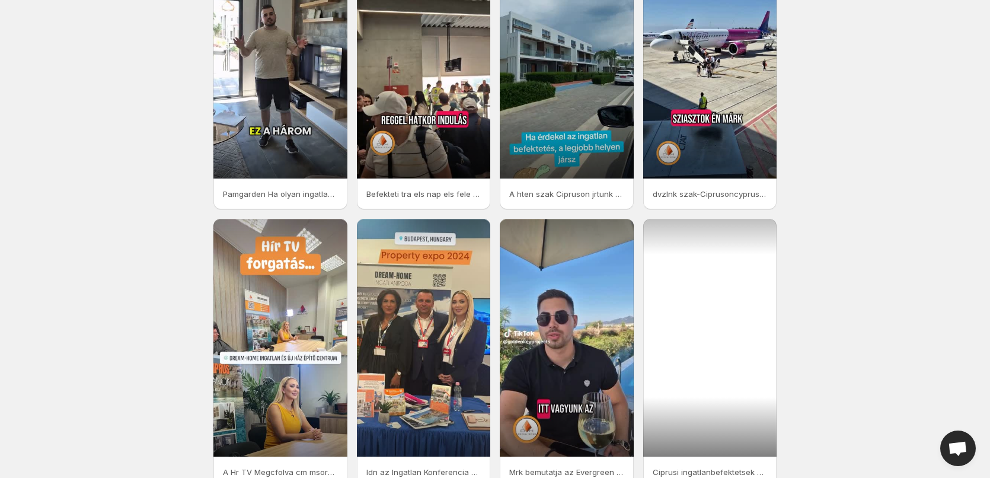
scroll to position [168, 0]
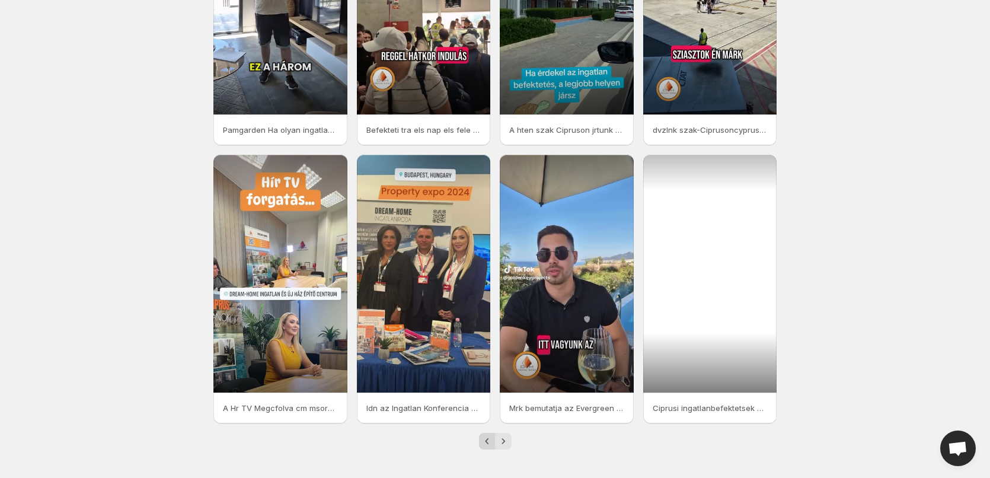
click at [485, 440] on icon "Previous" at bounding box center [487, 441] width 12 height 12
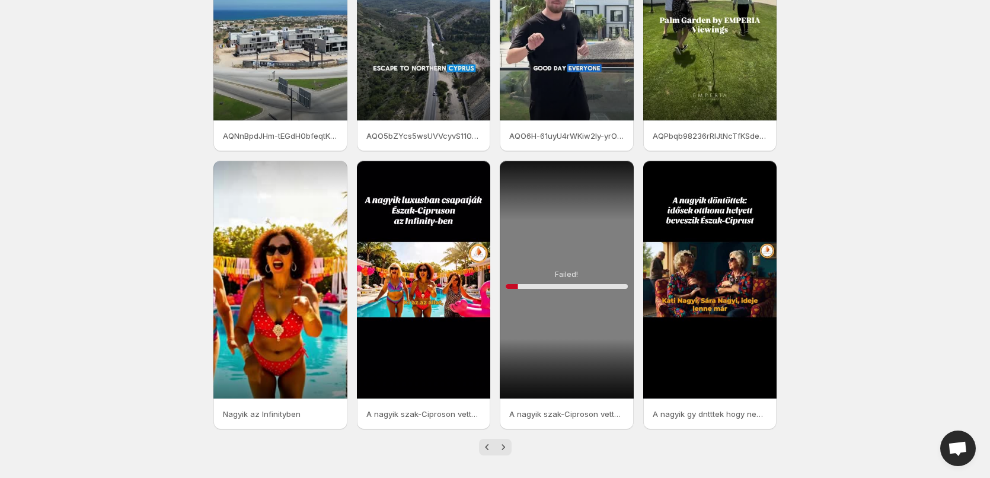
scroll to position [168, 0]
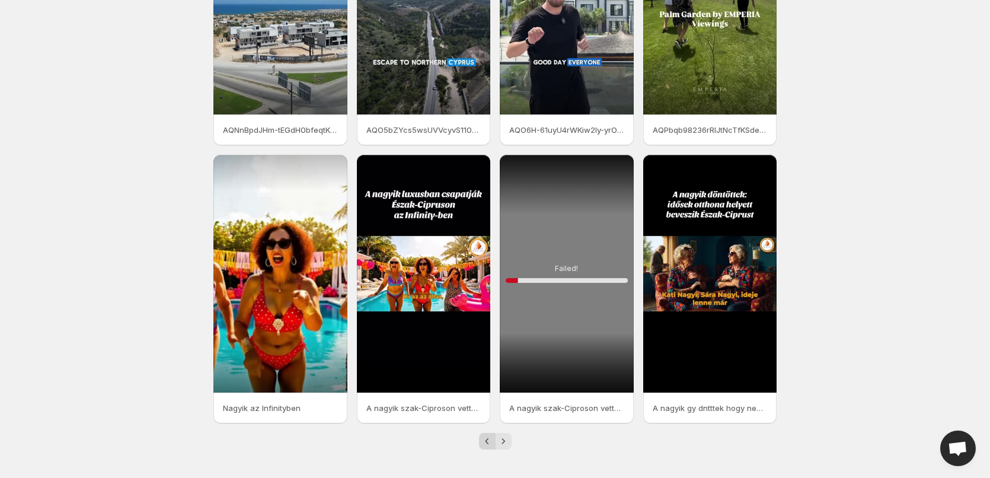
click at [485, 436] on icon "Previous" at bounding box center [487, 441] width 12 height 12
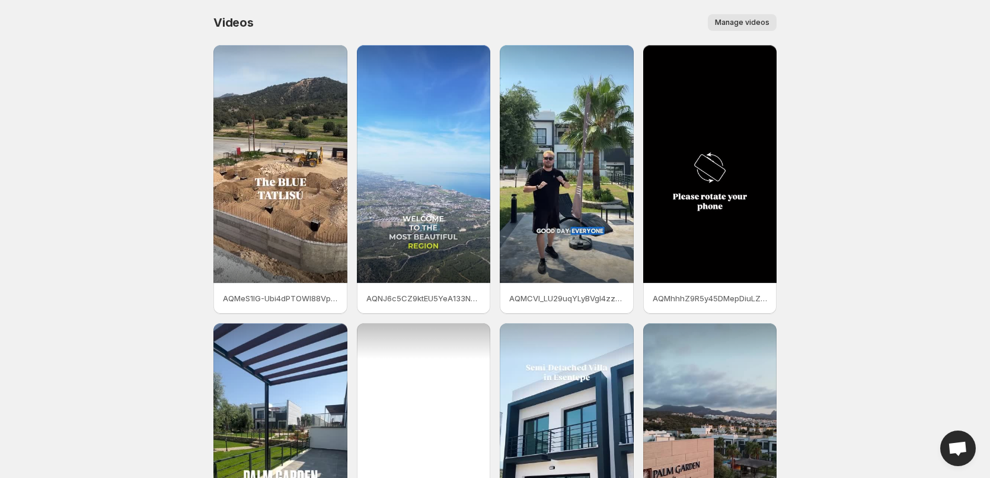
scroll to position [168, 0]
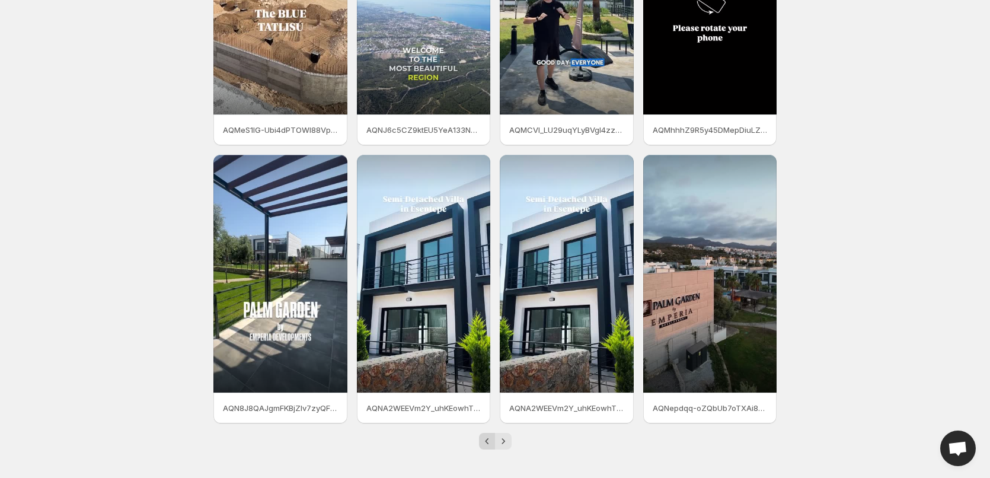
click at [487, 441] on icon "Previous" at bounding box center [487, 441] width 12 height 12
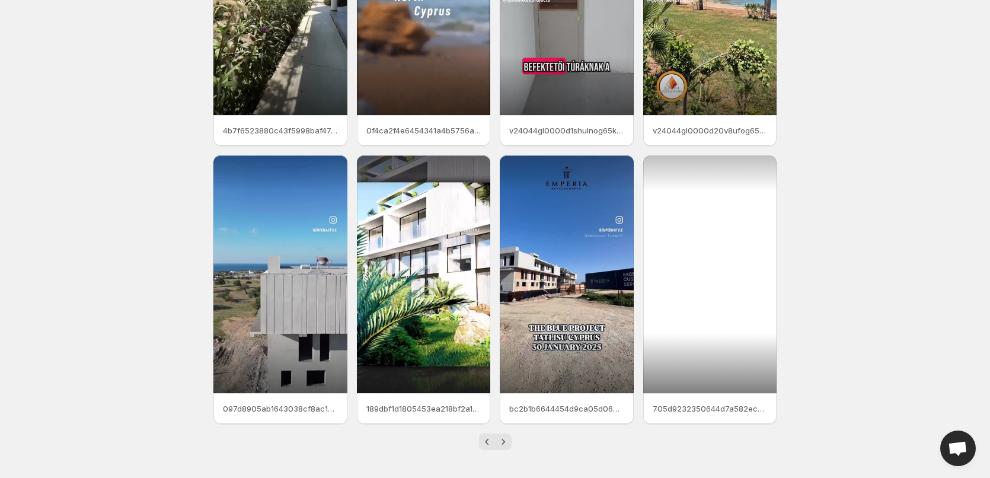
scroll to position [168, 0]
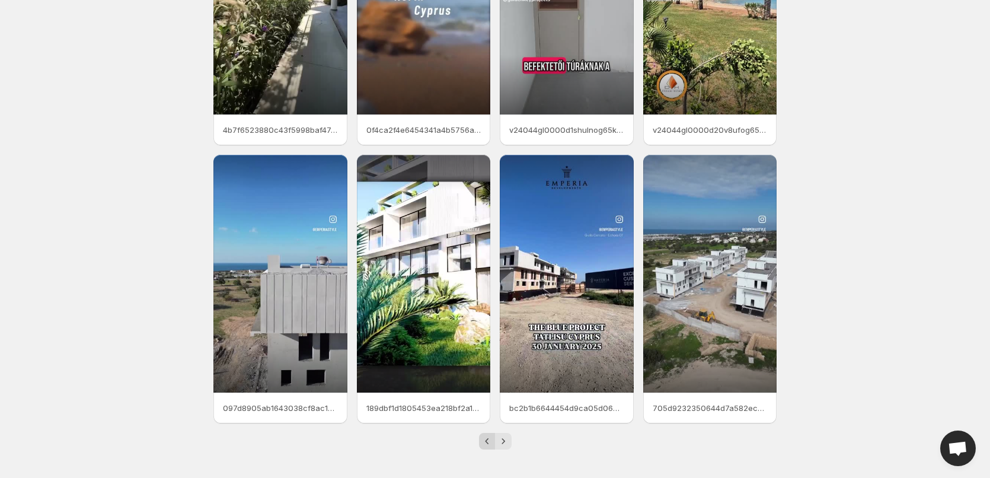
click at [479, 443] on button "Previous" at bounding box center [487, 441] width 17 height 17
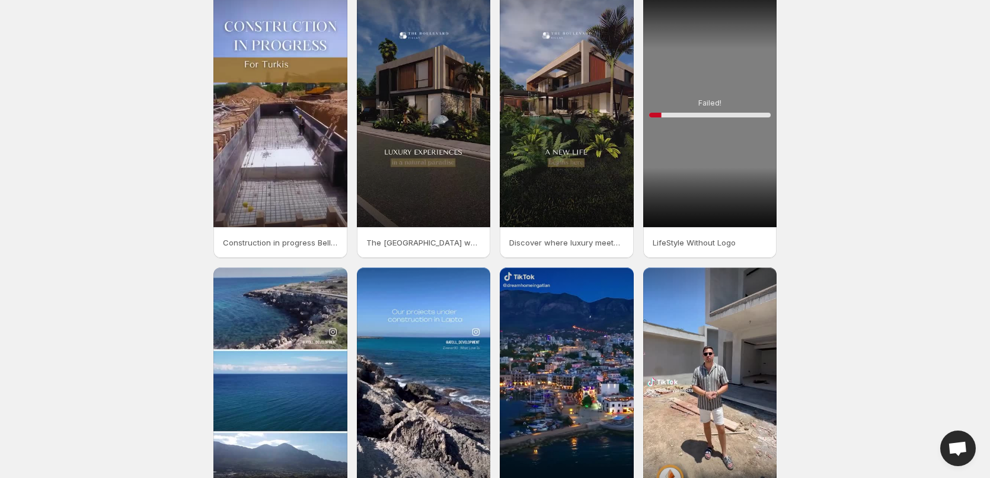
scroll to position [168, 0]
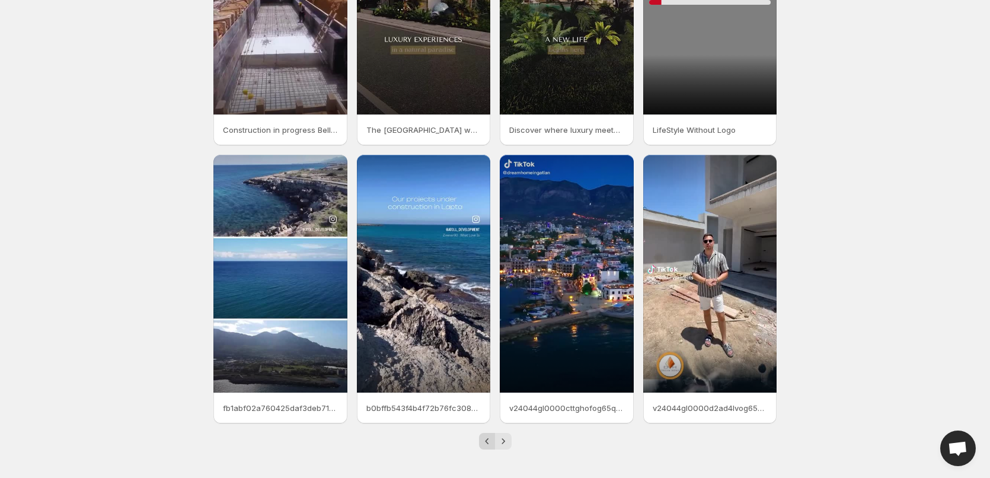
click at [482, 440] on icon "Previous" at bounding box center [487, 441] width 12 height 12
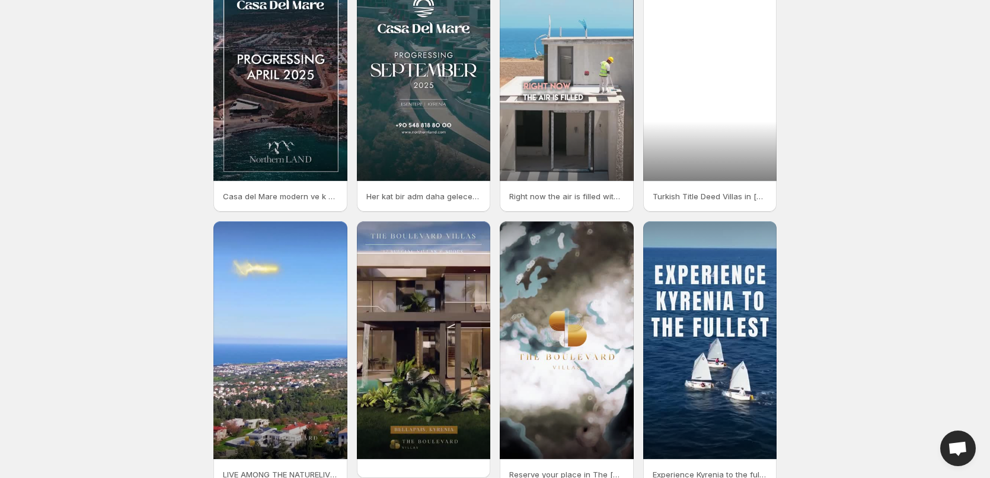
scroll to position [168, 0]
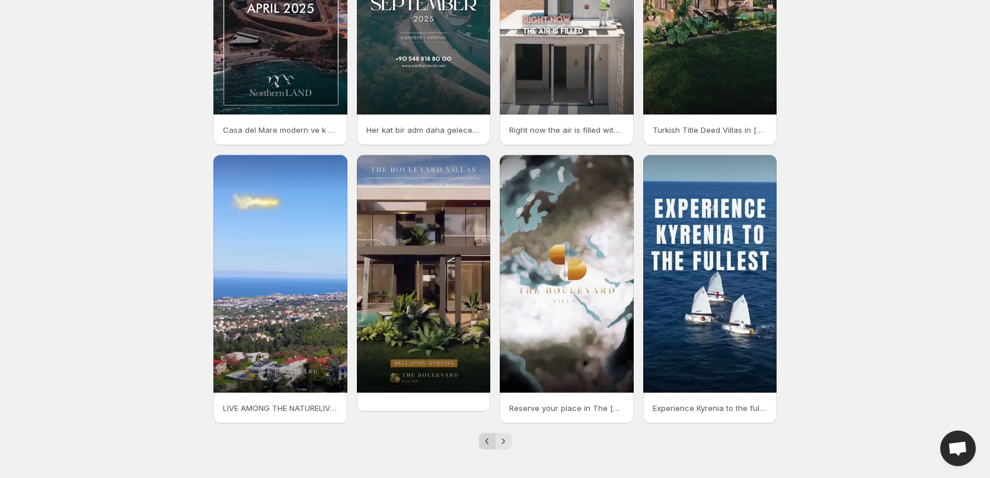
click at [488, 445] on icon "Previous" at bounding box center [487, 441] width 12 height 12
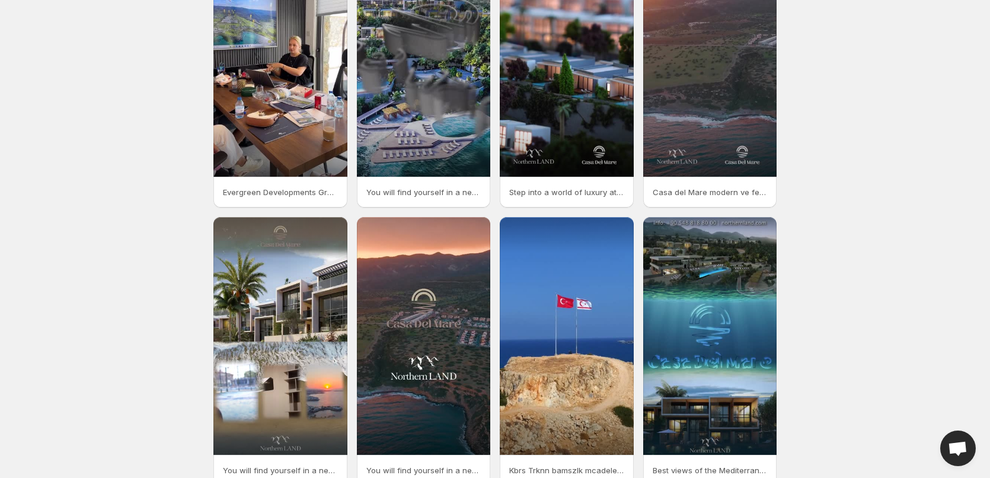
scroll to position [168, 0]
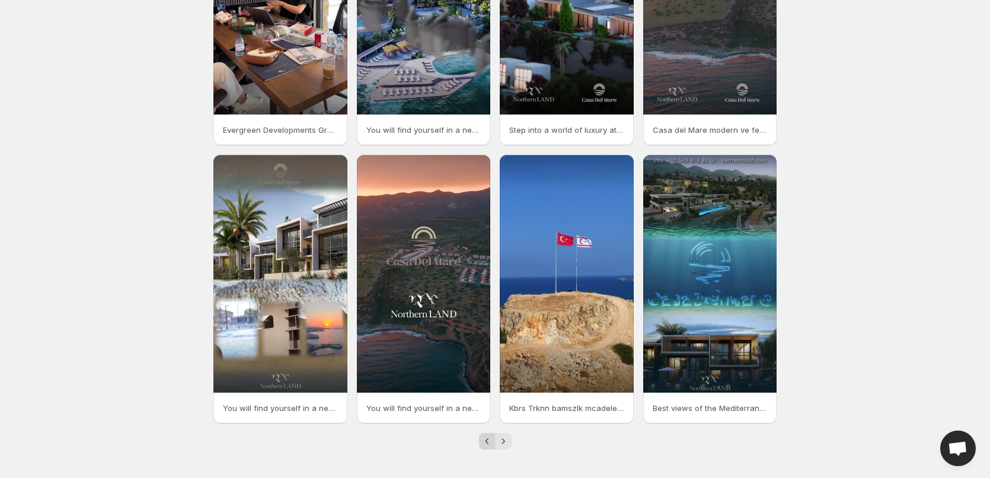
click at [481, 446] on icon "Previous" at bounding box center [487, 441] width 12 height 12
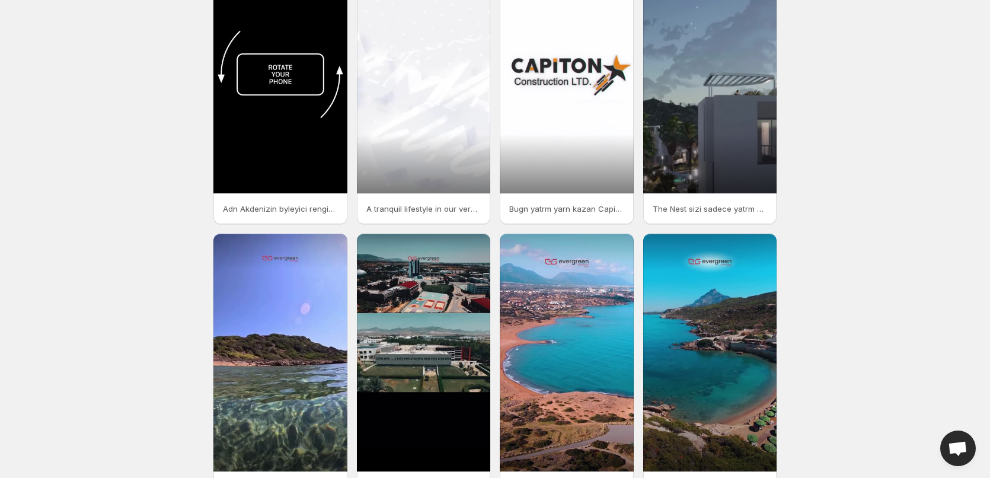
scroll to position [168, 0]
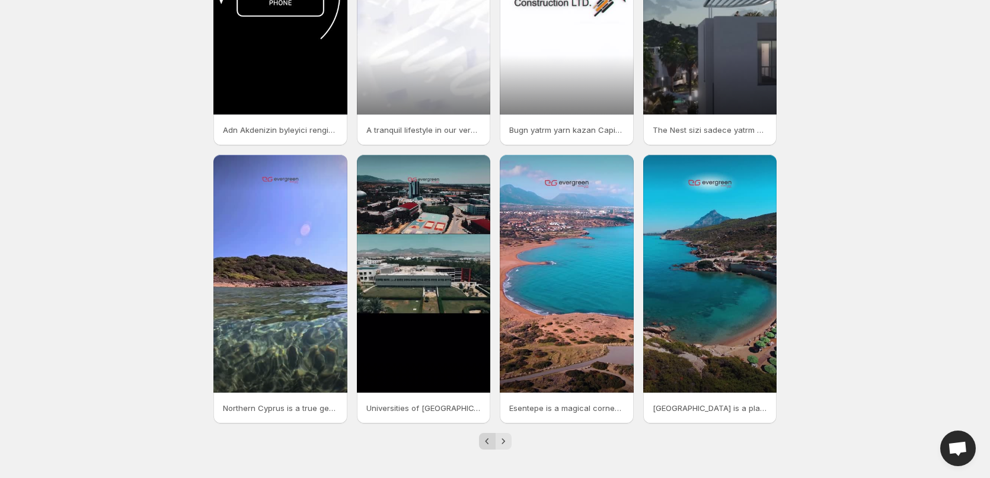
click at [491, 443] on icon "Previous" at bounding box center [487, 441] width 12 height 12
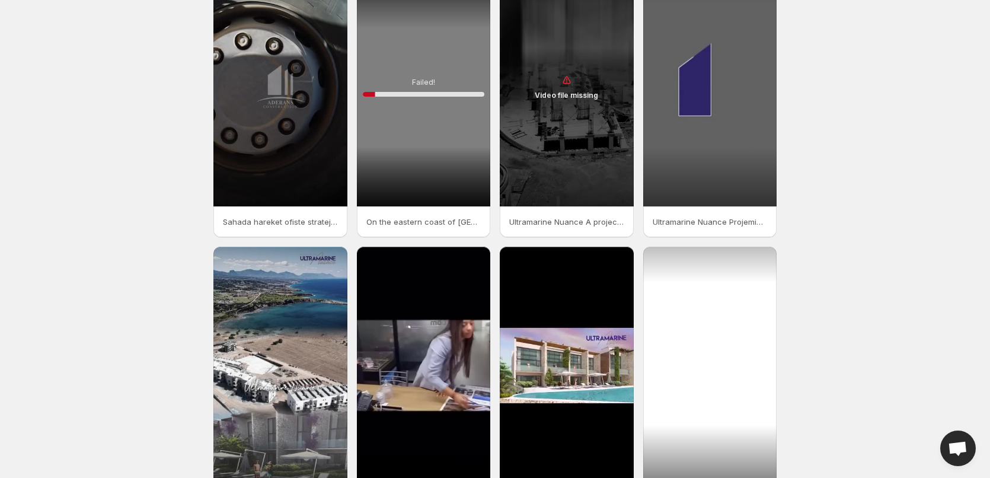
scroll to position [168, 0]
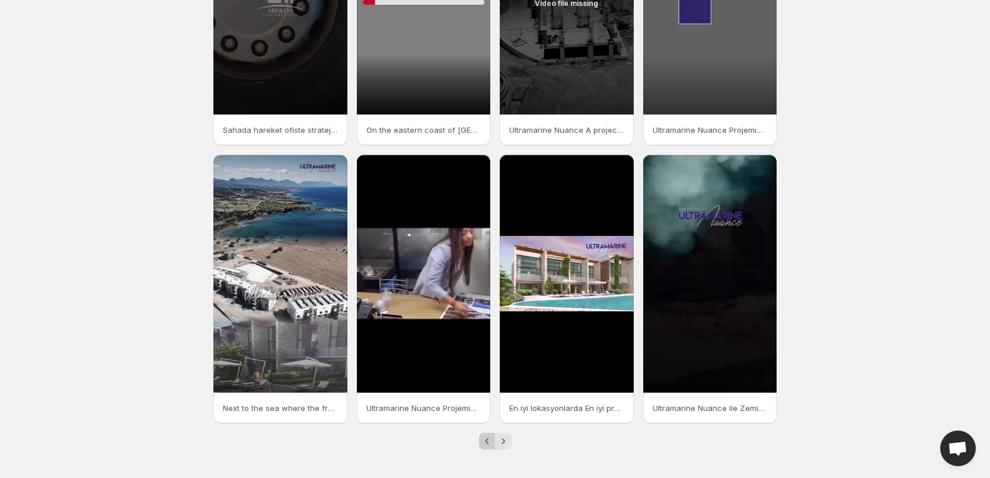
click at [487, 441] on icon "Previous" at bounding box center [487, 441] width 12 height 12
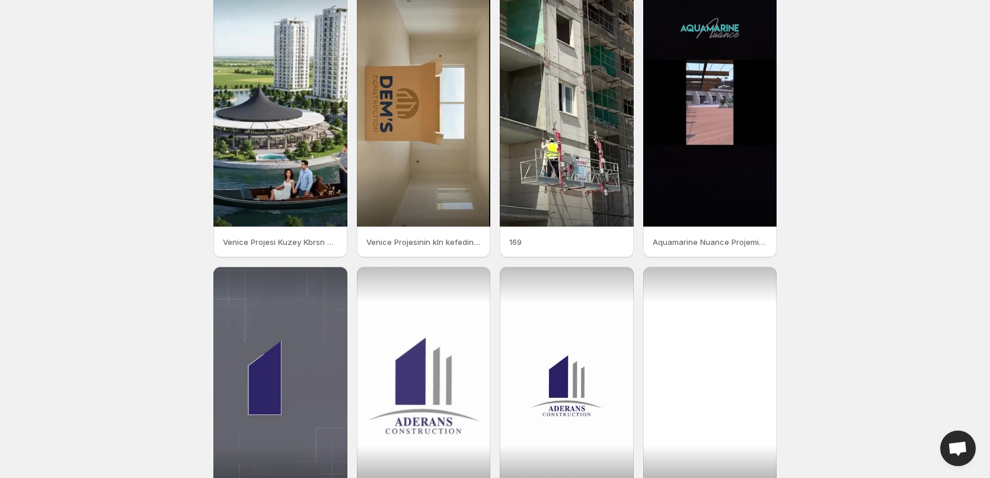
scroll to position [168, 0]
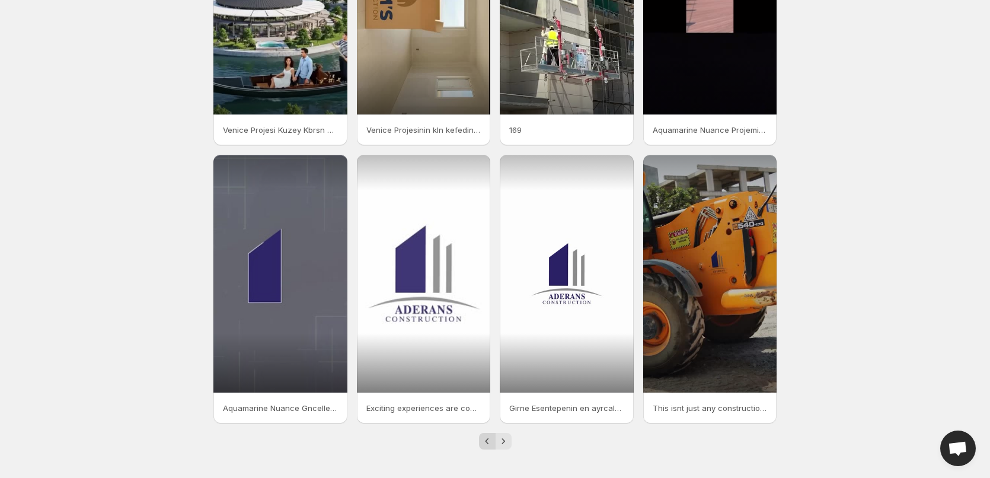
click at [484, 439] on icon "Previous" at bounding box center [487, 441] width 12 height 12
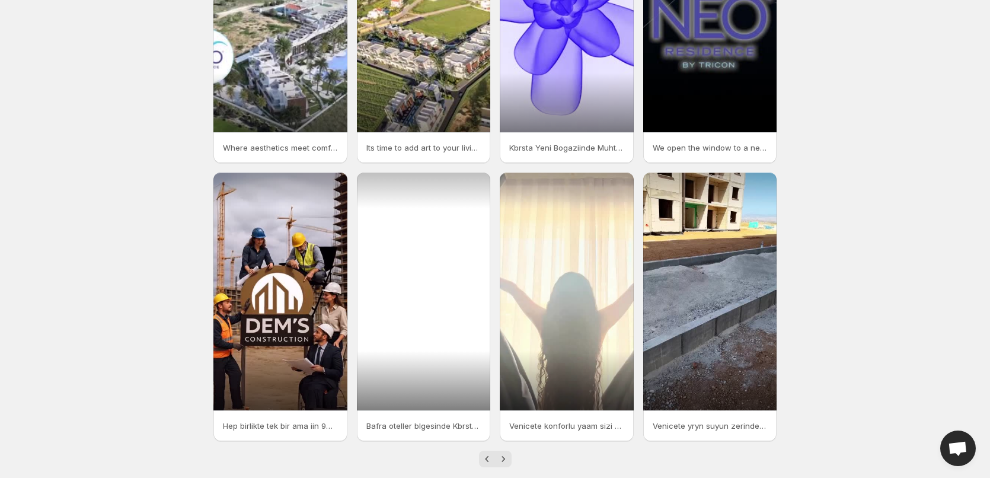
scroll to position [168, 0]
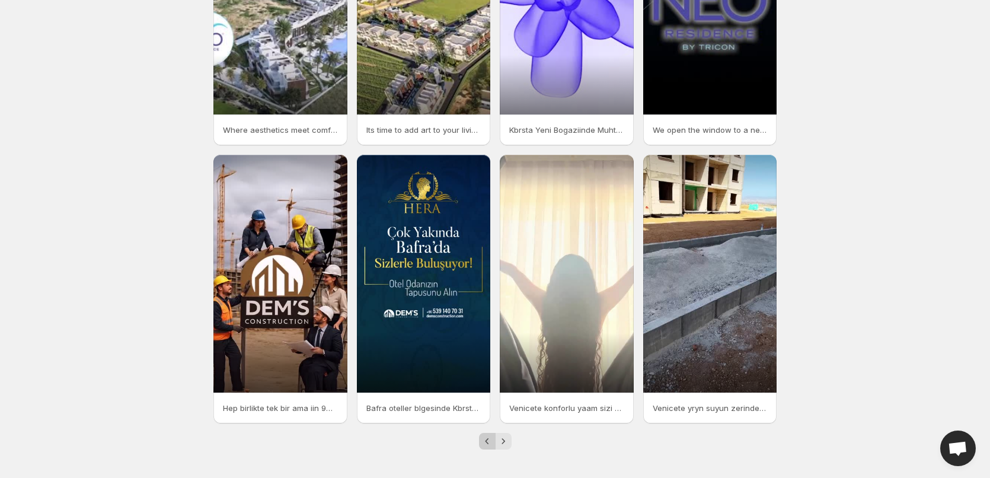
click at [481, 442] on icon "Previous" at bounding box center [487, 441] width 12 height 12
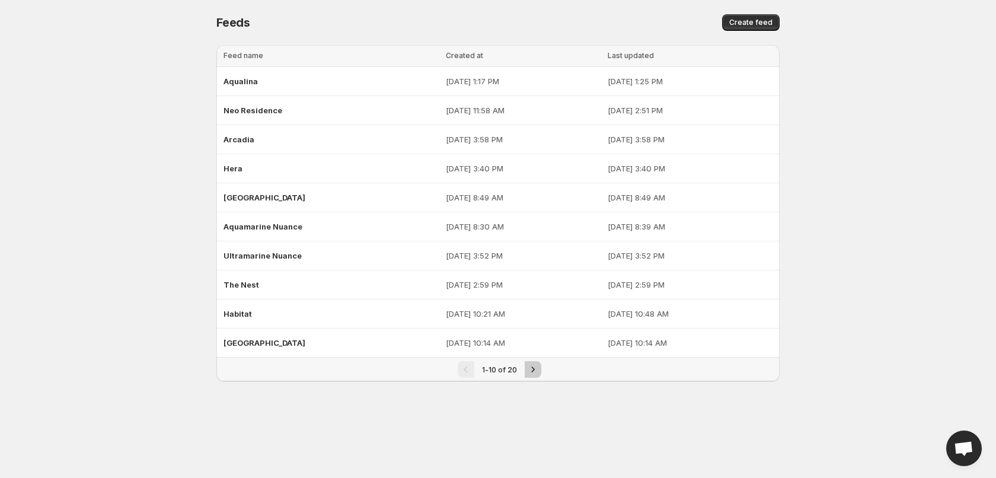
click at [529, 369] on icon "Next" at bounding box center [533, 369] width 12 height 12
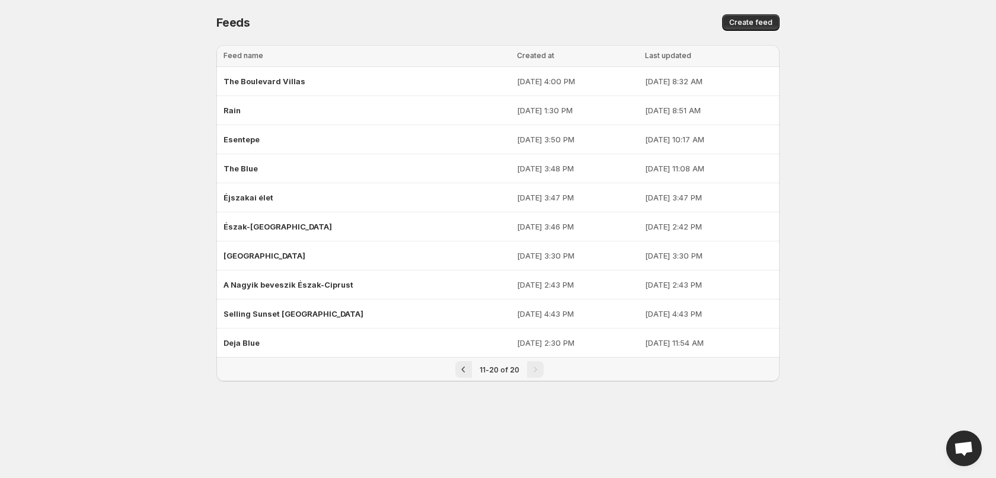
click at [529, 369] on div "Pagination" at bounding box center [535, 369] width 17 height 17
click at [304, 222] on div "Észak-[GEOGRAPHIC_DATA]" at bounding box center [366, 226] width 286 height 21
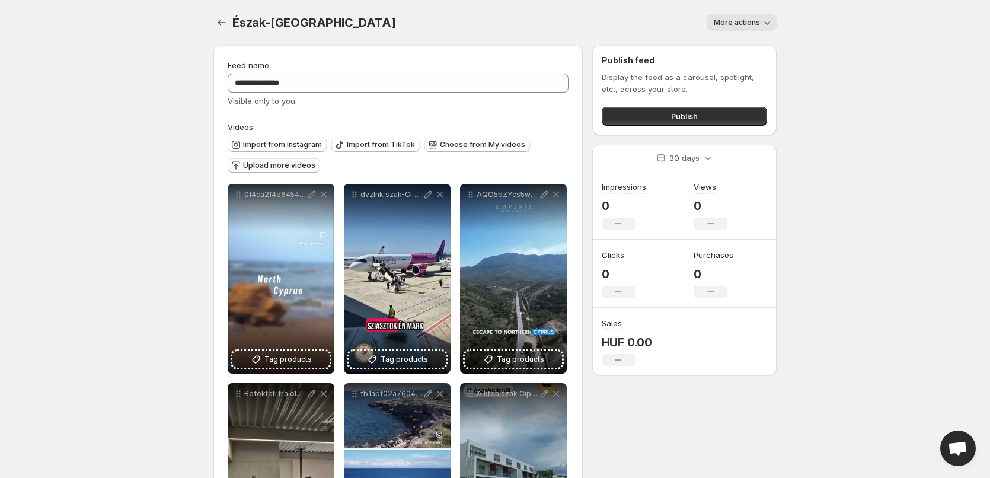
click at [287, 162] on span "Upload more videos" at bounding box center [279, 165] width 72 height 9
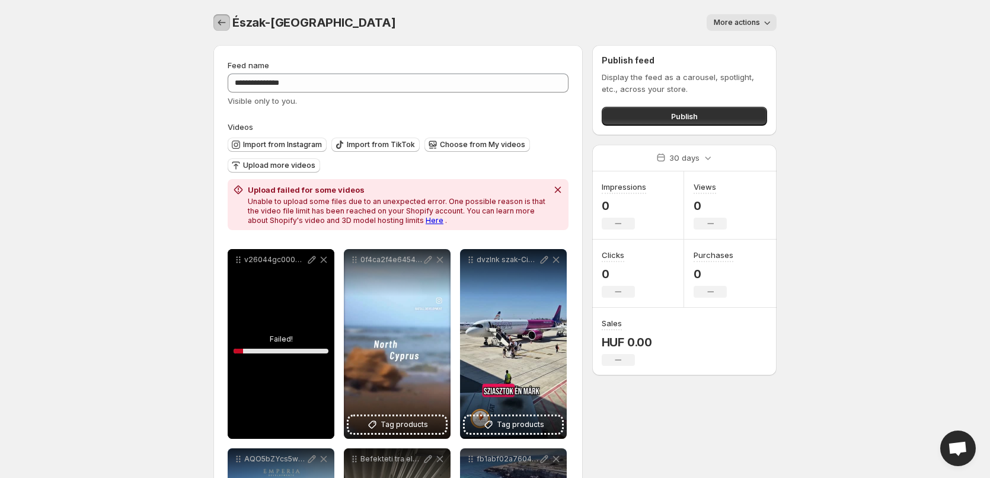
click at [218, 24] on icon "Settings" at bounding box center [222, 23] width 12 height 12
